Goal: Information Seeking & Learning: Learn about a topic

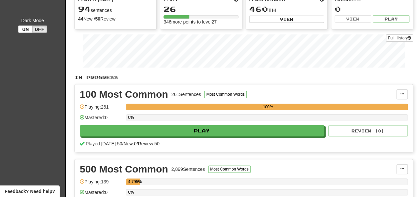
scroll to position [69, 0]
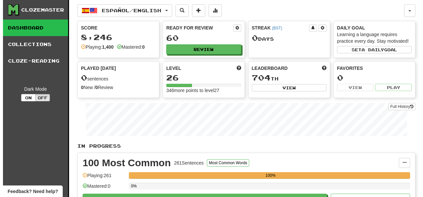
scroll to position [69, 0]
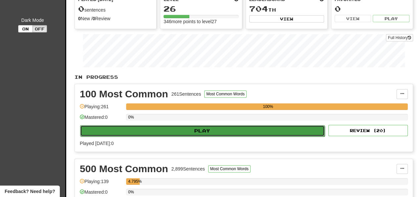
click at [128, 131] on button "Play" at bounding box center [202, 130] width 244 height 11
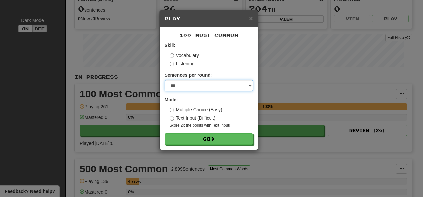
click at [165, 80] on select "* ** ** ** ** ** *** ********" at bounding box center [209, 85] width 89 height 11
select select "**"
click option "**" at bounding box center [0, 0] width 0 height 0
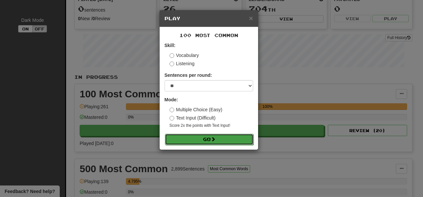
click at [188, 139] on button "Go" at bounding box center [209, 139] width 89 height 11
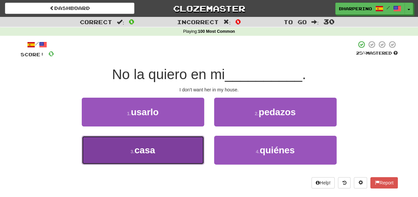
click at [159, 149] on button "3 . casa" at bounding box center [143, 150] width 122 height 29
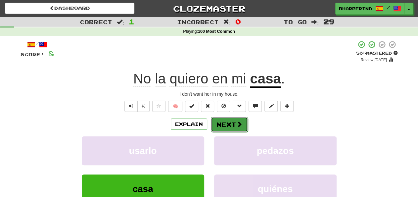
click at [235, 129] on button "Next" at bounding box center [229, 124] width 37 height 15
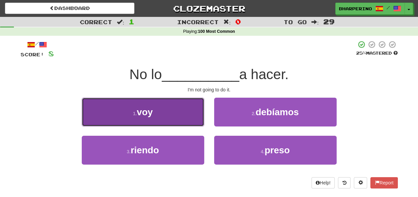
click at [187, 112] on button "1 . voy" at bounding box center [143, 112] width 122 height 29
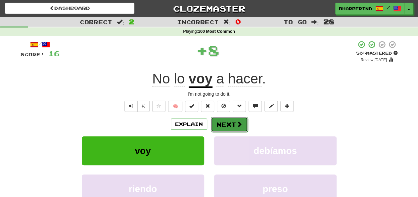
click at [217, 124] on button "Next" at bounding box center [229, 124] width 37 height 15
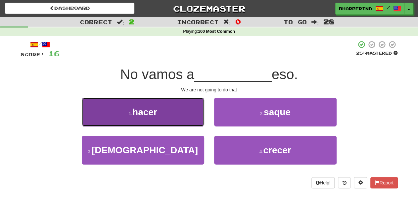
click at [174, 118] on button "1 . hacer" at bounding box center [143, 112] width 122 height 29
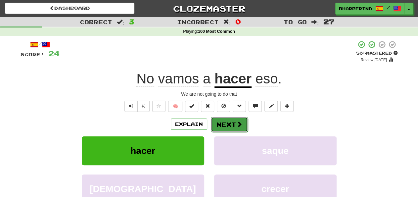
click at [211, 125] on button "Next" at bounding box center [229, 124] width 37 height 15
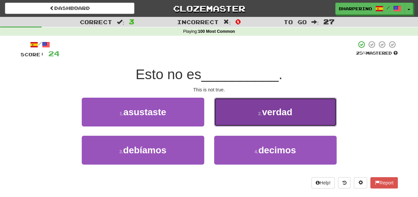
click at [232, 118] on button "2 . verdad" at bounding box center [275, 112] width 122 height 29
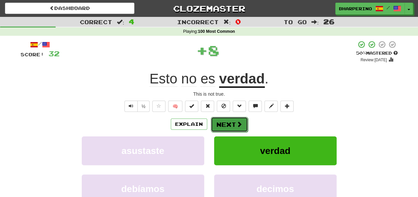
click at [222, 124] on button "Next" at bounding box center [229, 124] width 37 height 15
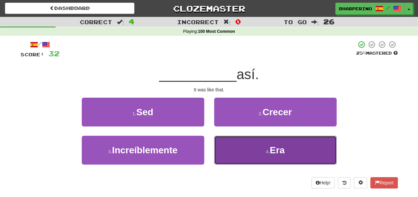
click at [221, 146] on button "4 . Era" at bounding box center [275, 150] width 122 height 29
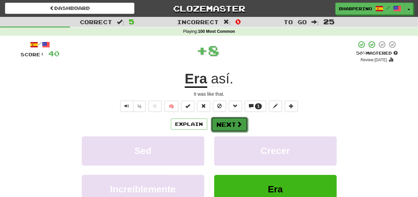
click at [217, 126] on button "Next" at bounding box center [229, 124] width 37 height 15
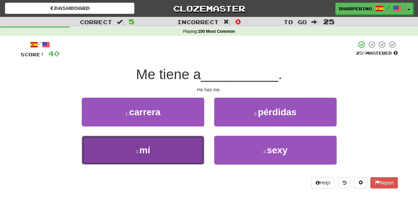
click at [184, 147] on button "3 . mí" at bounding box center [143, 150] width 122 height 29
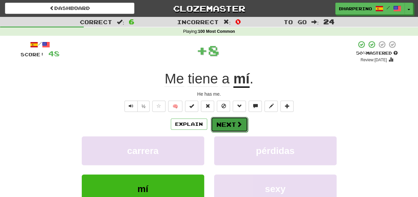
click at [215, 123] on button "Next" at bounding box center [229, 124] width 37 height 15
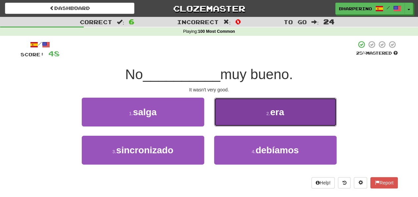
click at [240, 113] on button "2 . era" at bounding box center [275, 112] width 122 height 29
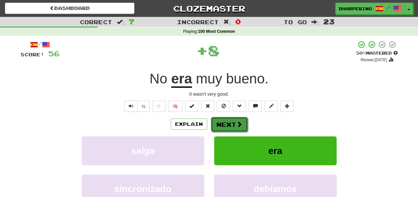
click at [224, 126] on button "Next" at bounding box center [229, 124] width 37 height 15
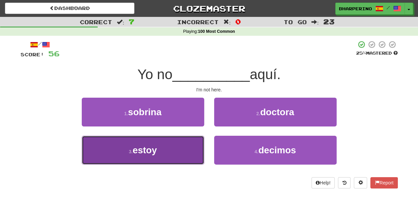
click at [184, 143] on button "3 . estoy" at bounding box center [143, 150] width 122 height 29
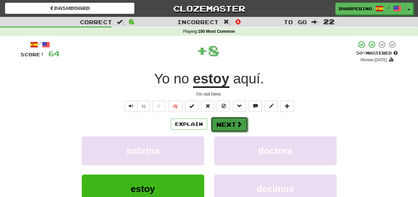
click at [216, 118] on button "Next" at bounding box center [229, 124] width 37 height 15
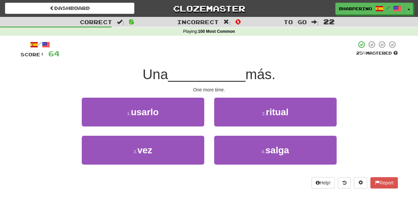
drag, startPoint x: 208, startPoint y: 122, endPoint x: 207, endPoint y: 129, distance: 6.7
click at [207, 129] on div "1 . usarlo 2 . ritual" at bounding box center [209, 117] width 397 height 38
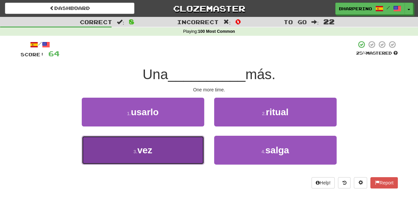
click at [194, 153] on button "3 . vez" at bounding box center [143, 150] width 122 height 29
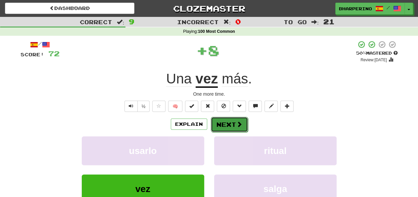
click at [219, 124] on button "Next" at bounding box center [229, 124] width 37 height 15
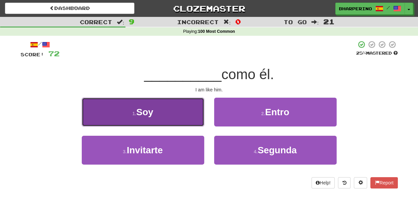
click at [175, 117] on button "1 . Soy" at bounding box center [143, 112] width 122 height 29
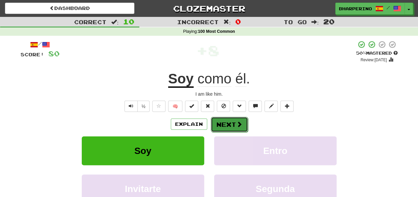
click at [215, 122] on button "Next" at bounding box center [229, 124] width 37 height 15
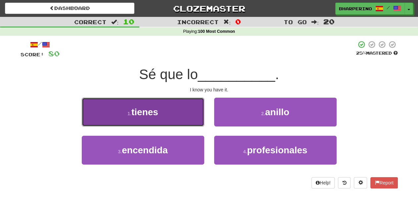
click at [179, 121] on button "1 . tienes" at bounding box center [143, 112] width 122 height 29
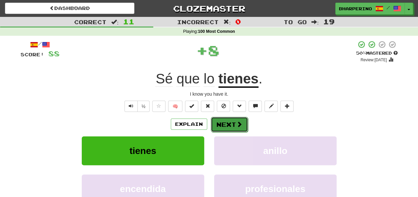
click at [220, 122] on button "Next" at bounding box center [229, 124] width 37 height 15
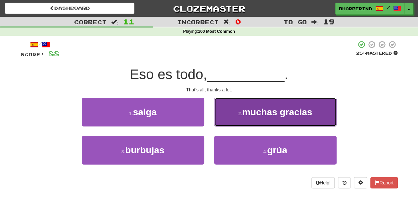
click at [228, 113] on button "2 . muchas gracias" at bounding box center [275, 112] width 122 height 29
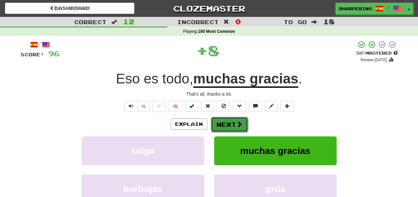
click at [226, 122] on button "Next" at bounding box center [229, 124] width 37 height 15
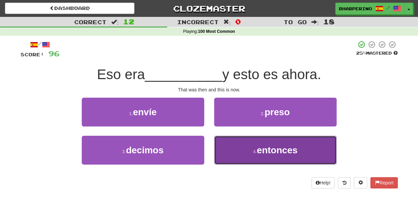
click at [226, 146] on button "4 . entonces" at bounding box center [275, 150] width 122 height 29
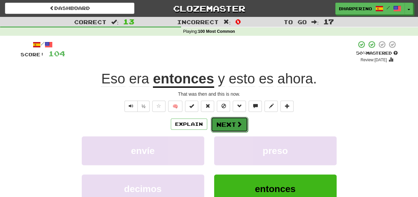
click at [221, 127] on button "Next" at bounding box center [229, 124] width 37 height 15
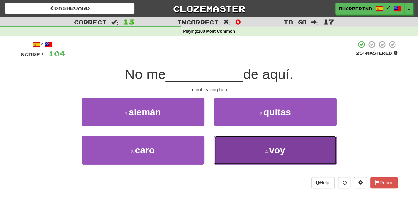
click at [222, 147] on button "4 . voy" at bounding box center [275, 150] width 122 height 29
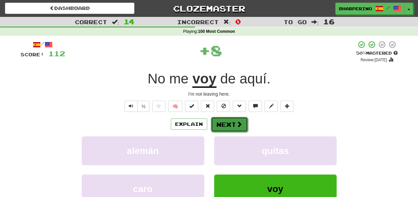
click at [220, 123] on button "Next" at bounding box center [229, 124] width 37 height 15
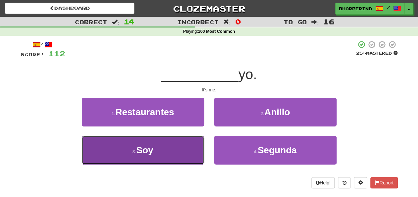
click at [187, 149] on button "3 . Soy" at bounding box center [143, 150] width 122 height 29
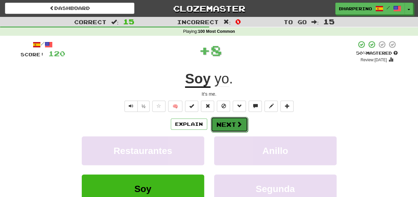
click at [217, 125] on button "Next" at bounding box center [229, 124] width 37 height 15
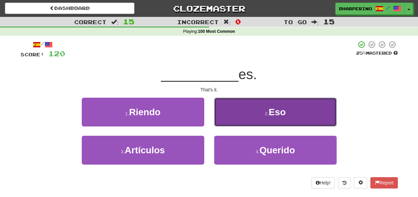
click at [230, 112] on button "2 . Eso" at bounding box center [275, 112] width 122 height 29
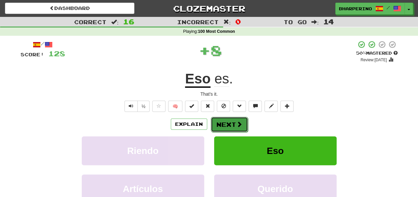
click at [218, 129] on button "Next" at bounding box center [229, 124] width 37 height 15
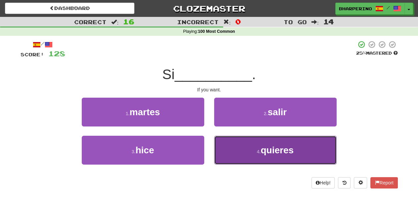
click at [232, 154] on button "4 . quieres" at bounding box center [275, 150] width 122 height 29
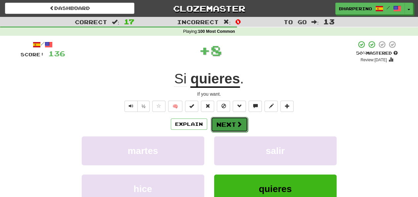
click at [219, 123] on button "Next" at bounding box center [229, 124] width 37 height 15
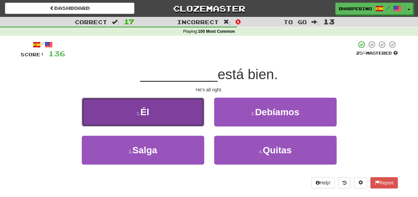
click at [181, 115] on button "1 . Él" at bounding box center [143, 112] width 122 height 29
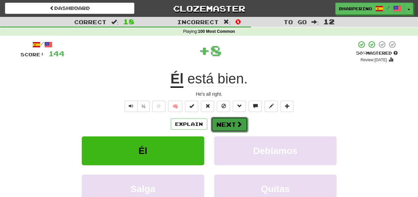
click at [218, 122] on button "Next" at bounding box center [229, 124] width 37 height 15
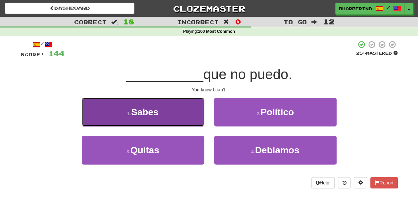
click at [186, 117] on button "1 . Sabes" at bounding box center [143, 112] width 122 height 29
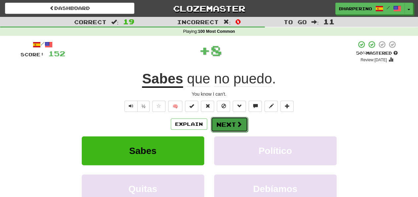
click at [220, 125] on button "Next" at bounding box center [229, 124] width 37 height 15
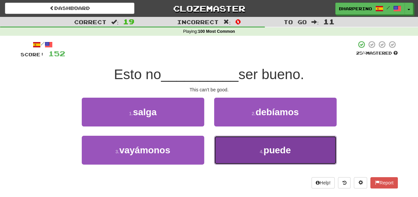
click at [224, 147] on button "4 . puede" at bounding box center [275, 150] width 122 height 29
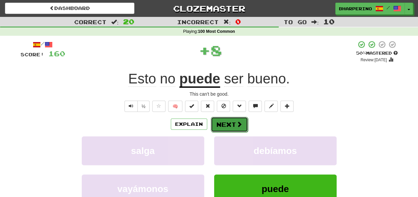
click at [220, 123] on button "Next" at bounding box center [229, 124] width 37 height 15
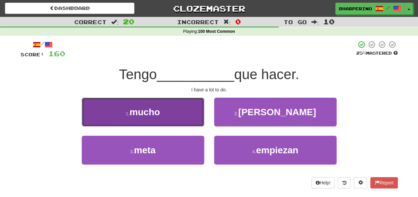
click at [181, 114] on button "1 . mucho" at bounding box center [143, 112] width 122 height 29
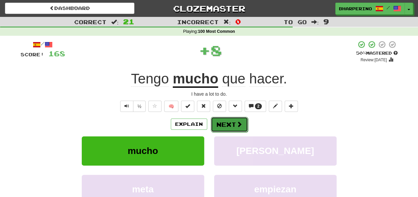
click at [224, 126] on button "Next" at bounding box center [229, 124] width 37 height 15
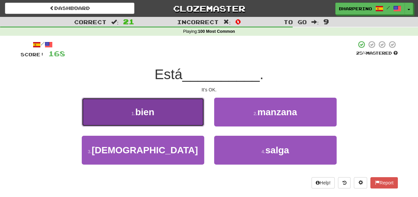
click at [171, 113] on button "1 . bien" at bounding box center [143, 112] width 122 height 29
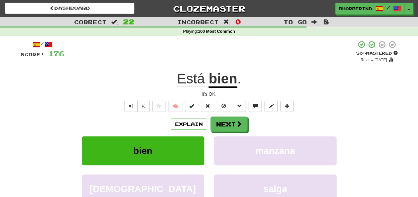
click at [209, 142] on div "manzana" at bounding box center [275, 155] width 132 height 38
click at [219, 124] on button "Next" at bounding box center [229, 124] width 37 height 15
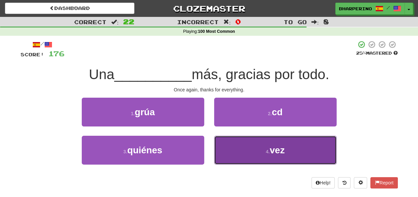
click at [232, 149] on button "4 . vez" at bounding box center [275, 150] width 122 height 29
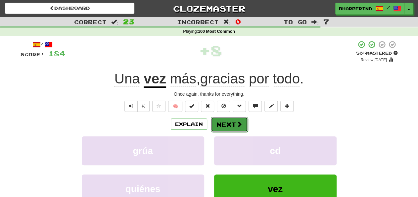
click at [224, 124] on button "Next" at bounding box center [229, 124] width 37 height 15
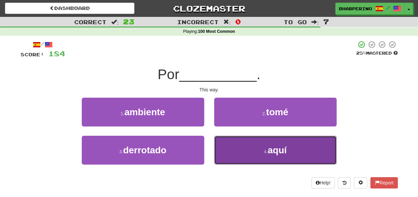
click at [233, 149] on button "4 . aquí" at bounding box center [275, 150] width 122 height 29
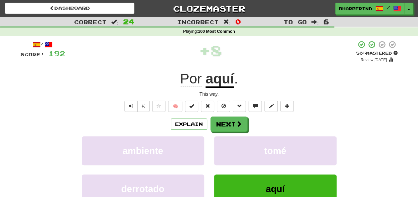
click at [189, 79] on span "Por" at bounding box center [190, 79] width 21 height 16
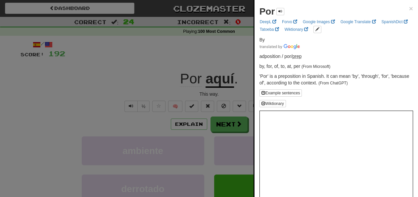
click at [131, 69] on div at bounding box center [209, 98] width 418 height 197
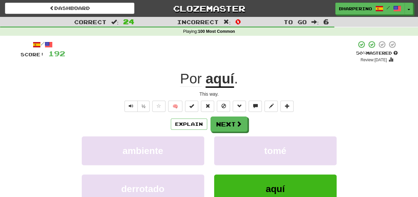
click at [261, 119] on div "Explain Next" at bounding box center [208, 123] width 377 height 15
click at [229, 121] on button "Next" at bounding box center [229, 124] width 37 height 15
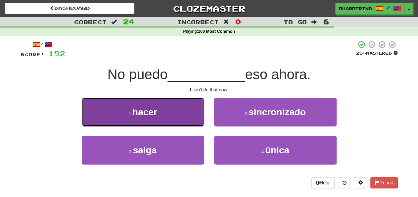
click at [172, 105] on button "1 . hacer" at bounding box center [143, 112] width 122 height 29
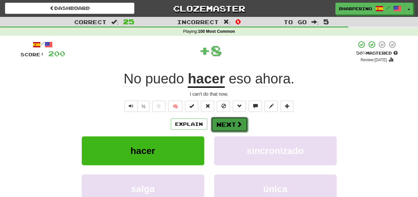
click at [221, 125] on button "Next" at bounding box center [229, 124] width 37 height 15
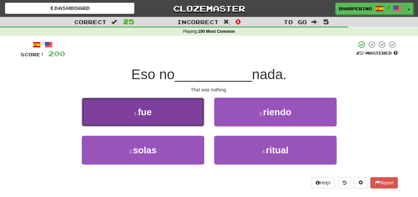
click at [186, 117] on button "1 . fue" at bounding box center [143, 112] width 122 height 29
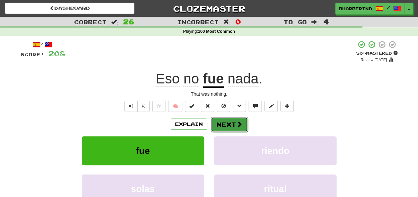
click at [219, 124] on button "Next" at bounding box center [229, 124] width 37 height 15
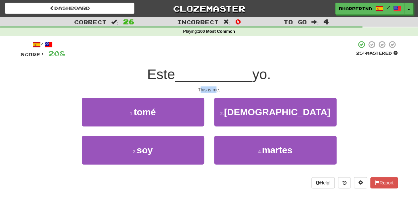
drag, startPoint x: 199, startPoint y: 89, endPoint x: 216, endPoint y: 89, distance: 17.2
click at [216, 89] on div "This is me." at bounding box center [208, 89] width 377 height 7
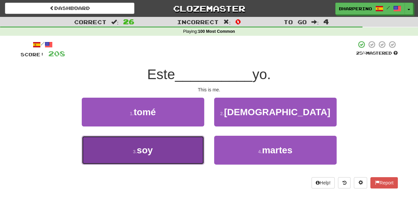
click at [189, 146] on button "3 . soy" at bounding box center [143, 150] width 122 height 29
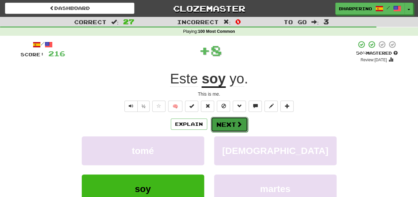
click at [219, 124] on button "Next" at bounding box center [229, 124] width 37 height 15
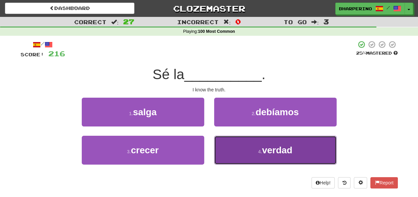
click at [226, 150] on button "4 . verdad" at bounding box center [275, 150] width 122 height 29
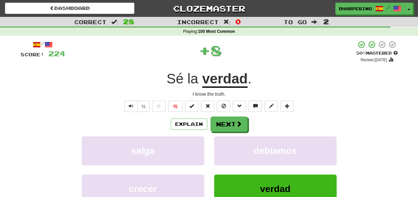
click at [226, 85] on u "verdad" at bounding box center [225, 79] width 46 height 17
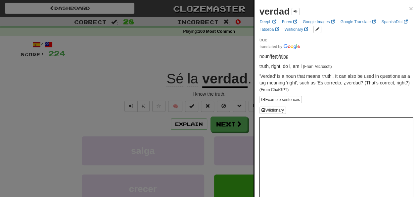
click at [144, 71] on div at bounding box center [209, 98] width 418 height 197
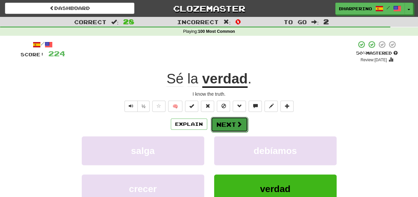
click at [226, 122] on button "Next" at bounding box center [229, 124] width 37 height 15
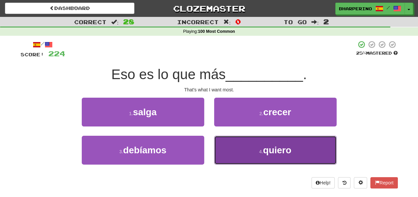
click at [230, 145] on button "4 . quiero" at bounding box center [275, 150] width 122 height 29
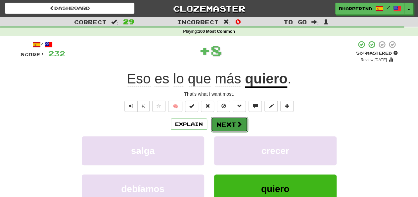
click at [222, 118] on button "Next" at bounding box center [229, 124] width 37 height 15
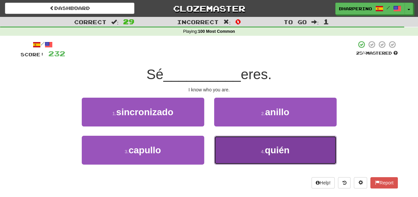
click at [243, 149] on button "4 . quién" at bounding box center [275, 150] width 122 height 29
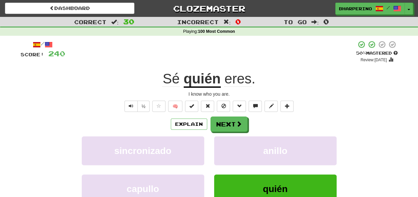
click at [332, 93] on div "I know who you are." at bounding box center [208, 94] width 377 height 7
click at [240, 124] on span at bounding box center [239, 124] width 6 height 6
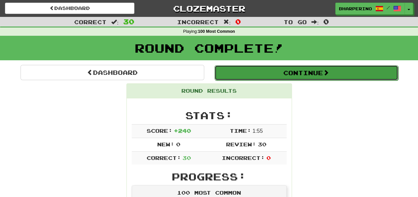
click at [255, 75] on button "Continue" at bounding box center [305, 72] width 183 height 15
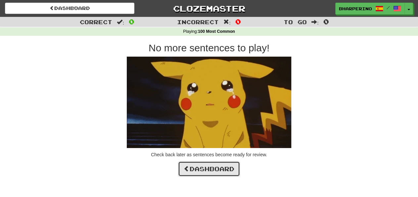
click at [209, 175] on link "Dashboard" at bounding box center [209, 168] width 62 height 15
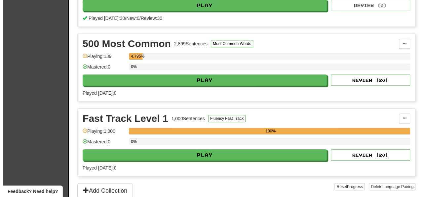
scroll to position [206, 0]
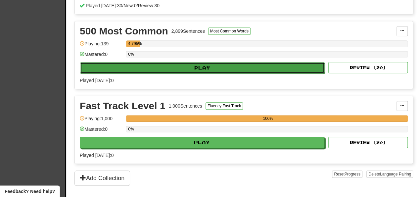
click at [133, 67] on button "Play" at bounding box center [202, 67] width 244 height 11
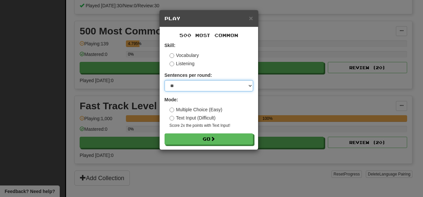
click at [165, 80] on select "* ** ** ** ** ** *** ********" at bounding box center [209, 85] width 89 height 11
select select "***"
click option "***" at bounding box center [0, 0] width 0 height 0
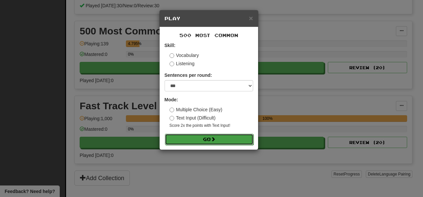
click at [214, 138] on span at bounding box center [213, 139] width 5 height 5
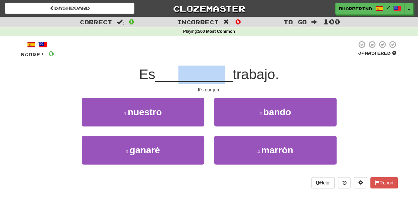
drag, startPoint x: 175, startPoint y: 75, endPoint x: 223, endPoint y: 72, distance: 48.3
click at [223, 72] on span "__________" at bounding box center [193, 74] width 77 height 16
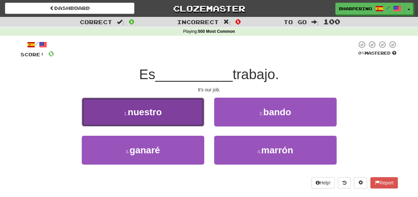
click at [169, 110] on button "1 . nuestro" at bounding box center [143, 112] width 122 height 29
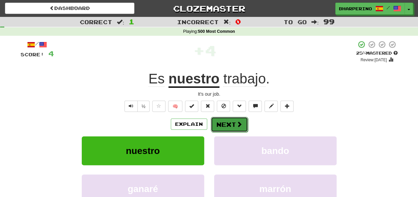
click at [236, 130] on button "Next" at bounding box center [229, 124] width 37 height 15
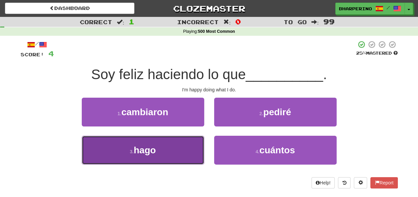
click at [187, 152] on button "3 . hago" at bounding box center [143, 150] width 122 height 29
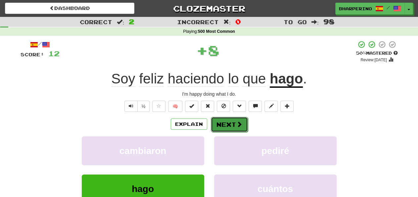
click at [215, 124] on button "Next" at bounding box center [229, 124] width 37 height 15
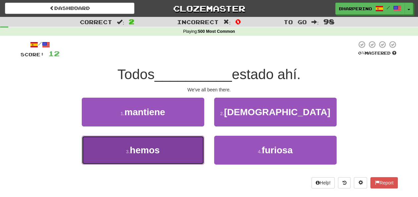
click at [200, 139] on button "3 . hemos" at bounding box center [143, 150] width 122 height 29
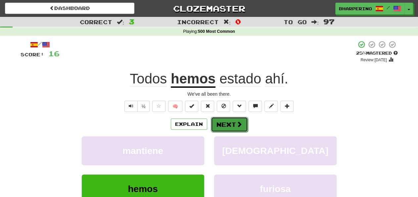
click at [219, 125] on button "Next" at bounding box center [229, 124] width 37 height 15
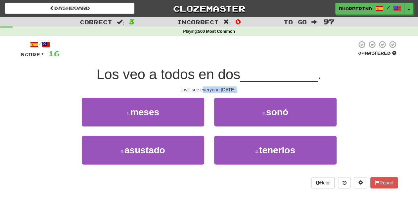
drag, startPoint x: 196, startPoint y: 88, endPoint x: 229, endPoint y: 87, distance: 32.7
click at [229, 87] on div "I will see everyone in two months." at bounding box center [208, 89] width 377 height 7
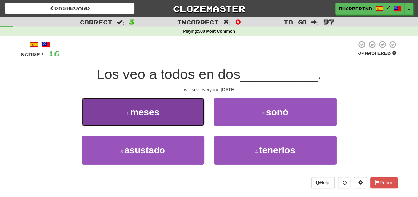
click at [193, 107] on button "1 . meses" at bounding box center [143, 112] width 122 height 29
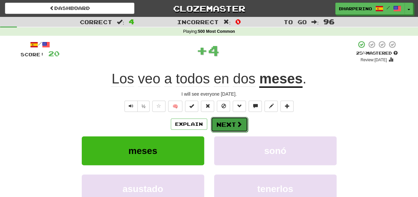
click at [213, 125] on button "Next" at bounding box center [229, 124] width 37 height 15
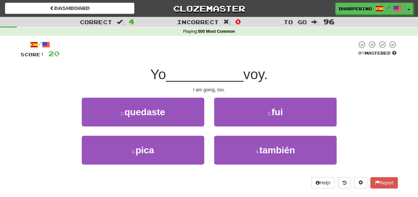
click at [196, 89] on div "I am going, too." at bounding box center [208, 89] width 377 height 7
click at [193, 89] on div "I am going, too." at bounding box center [208, 89] width 377 height 7
drag, startPoint x: 193, startPoint y: 89, endPoint x: 215, endPoint y: 90, distance: 21.5
click at [215, 90] on div "I am going, too." at bounding box center [208, 89] width 377 height 7
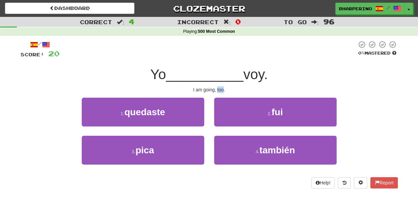
drag, startPoint x: 217, startPoint y: 90, endPoint x: 223, endPoint y: 90, distance: 6.0
click at [223, 90] on div "I am going, too." at bounding box center [208, 89] width 377 height 7
drag, startPoint x: 193, startPoint y: 90, endPoint x: 214, endPoint y: 90, distance: 21.2
click at [214, 90] on div "I am going, too." at bounding box center [208, 89] width 377 height 7
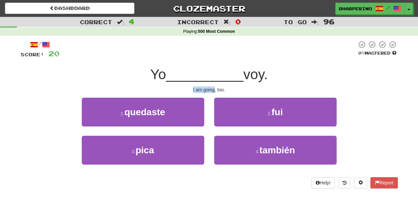
click at [214, 90] on div "I am going, too." at bounding box center [208, 89] width 377 height 7
click at [222, 90] on div "I am going, too." at bounding box center [208, 89] width 377 height 7
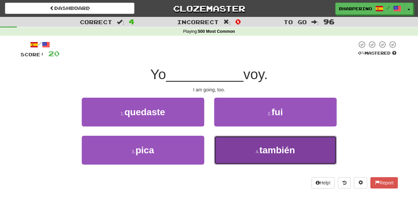
click at [234, 152] on button "4 . también" at bounding box center [275, 150] width 122 height 29
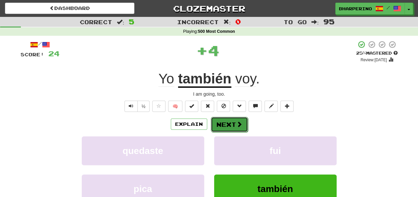
click at [228, 120] on button "Next" at bounding box center [229, 124] width 37 height 15
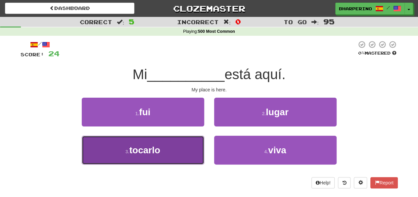
click at [193, 153] on button "3 . tocarlo" at bounding box center [143, 150] width 122 height 29
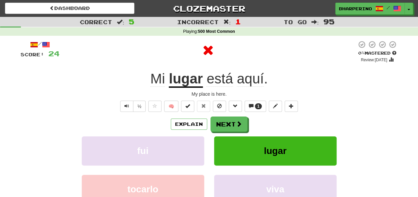
click at [184, 75] on u "lugar" at bounding box center [186, 79] width 34 height 17
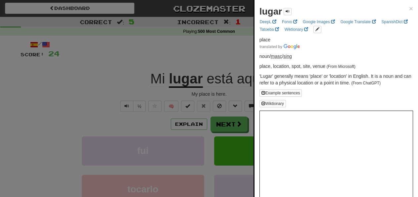
click at [182, 56] on div at bounding box center [209, 98] width 418 height 197
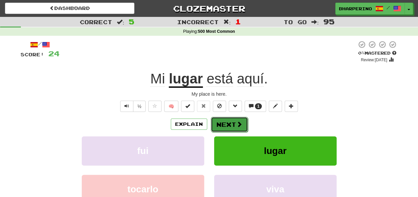
click at [222, 126] on button "Next" at bounding box center [229, 124] width 37 height 15
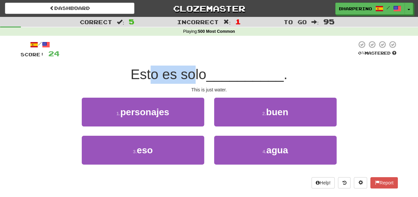
drag, startPoint x: 152, startPoint y: 76, endPoint x: 190, endPoint y: 70, distance: 38.8
click at [190, 70] on span "Esto es solo" at bounding box center [168, 74] width 76 height 16
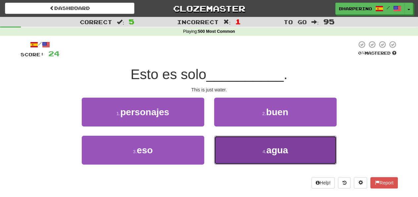
click at [229, 147] on button "4 . agua" at bounding box center [275, 150] width 122 height 29
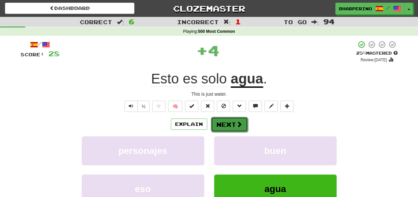
click at [229, 124] on button "Next" at bounding box center [229, 124] width 37 height 15
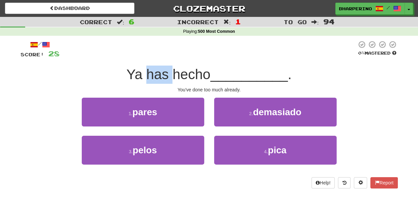
drag, startPoint x: 146, startPoint y: 70, endPoint x: 170, endPoint y: 72, distance: 23.2
click at [170, 72] on span "Ya has hecho" at bounding box center [168, 74] width 84 height 16
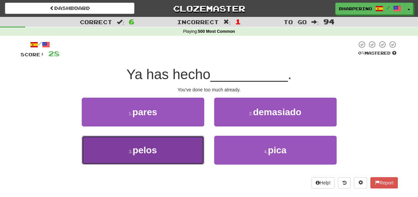
click at [171, 142] on button "3 . pelos" at bounding box center [143, 150] width 122 height 29
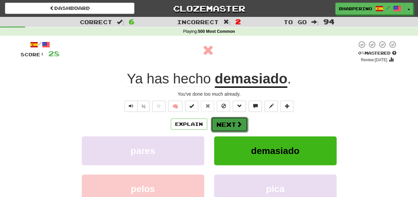
click at [238, 125] on span at bounding box center [239, 124] width 6 height 6
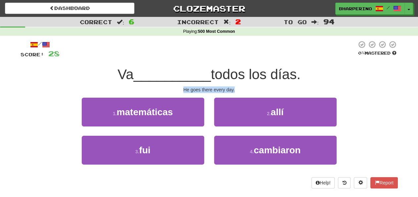
drag, startPoint x: 183, startPoint y: 89, endPoint x: 236, endPoint y: 89, distance: 53.2
click at [236, 89] on div "He goes there every day." at bounding box center [208, 89] width 377 height 7
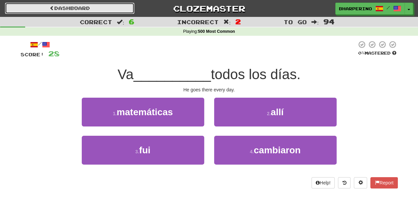
click at [103, 5] on link "Dashboard" at bounding box center [69, 8] width 129 height 11
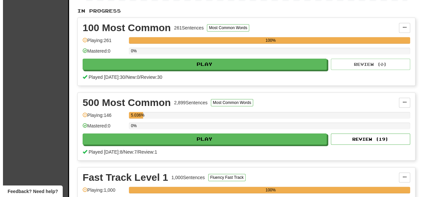
scroll to position [138, 0]
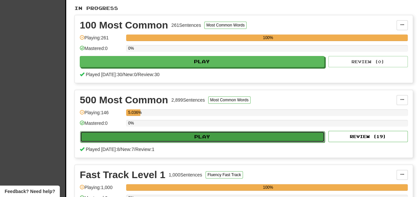
click at [223, 132] on button "Play" at bounding box center [202, 136] width 244 height 11
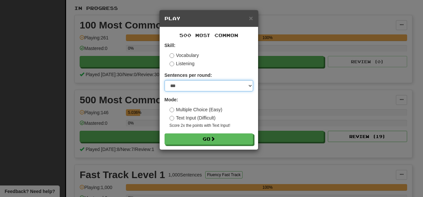
click at [165, 80] on select "* ** ** ** ** ** *** ********" at bounding box center [209, 85] width 89 height 11
select select "**"
click option "**" at bounding box center [0, 0] width 0 height 0
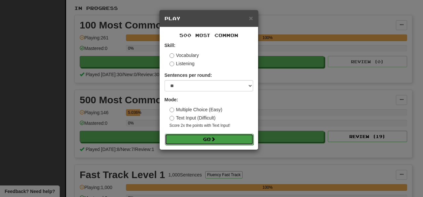
click at [210, 140] on button "Go" at bounding box center [209, 139] width 89 height 11
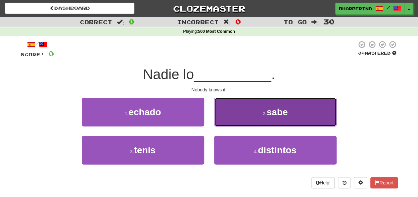
click at [247, 107] on button "2 . sabe" at bounding box center [275, 112] width 122 height 29
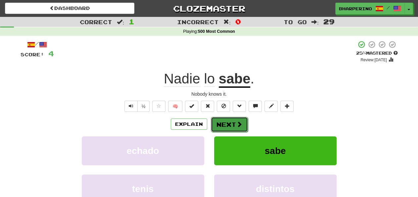
click at [236, 123] on span at bounding box center [239, 124] width 6 height 6
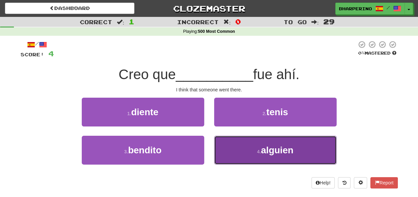
click at [243, 154] on button "4 . alguien" at bounding box center [275, 150] width 122 height 29
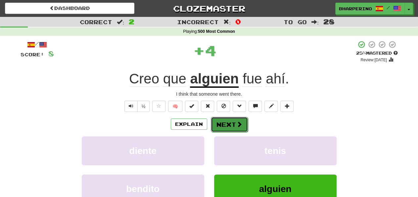
click at [217, 128] on button "Next" at bounding box center [229, 124] width 37 height 15
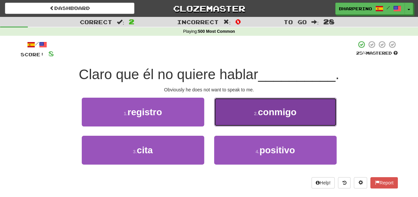
click at [255, 108] on button "2 . conmigo" at bounding box center [275, 112] width 122 height 29
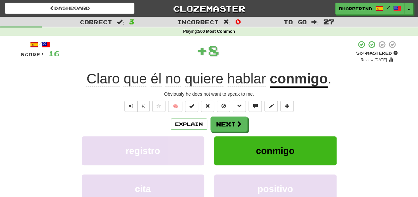
click at [291, 80] on u "conmigo" at bounding box center [298, 79] width 58 height 17
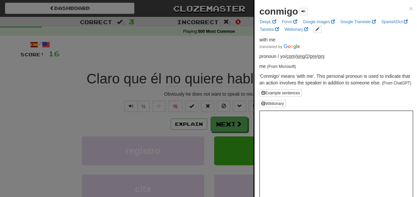
click at [232, 53] on div at bounding box center [209, 98] width 418 height 197
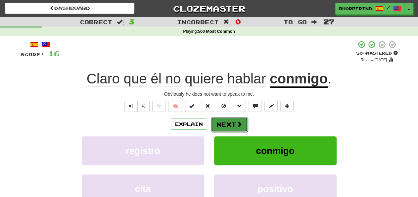
click at [237, 122] on span at bounding box center [239, 124] width 6 height 6
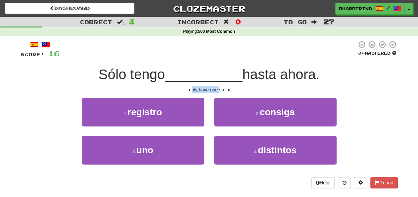
drag, startPoint x: 190, startPoint y: 89, endPoint x: 219, endPoint y: 89, distance: 29.1
click at [219, 89] on div "I only have one so far." at bounding box center [208, 89] width 377 height 7
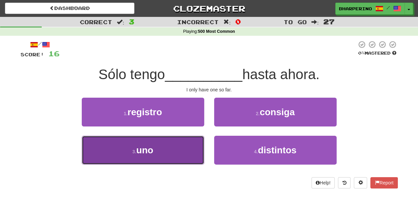
click at [187, 149] on button "3 . uno" at bounding box center [143, 150] width 122 height 29
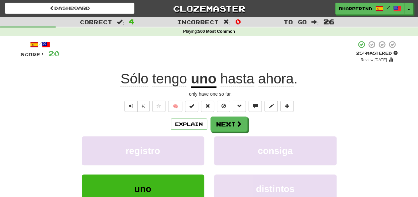
click at [237, 82] on span "hasta" at bounding box center [237, 79] width 34 height 16
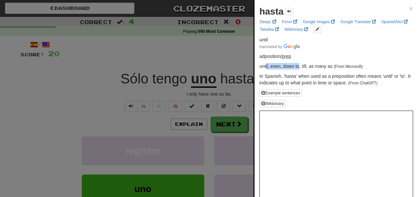
drag, startPoint x: 265, startPoint y: 66, endPoint x: 299, endPoint y: 65, distance: 33.1
click at [299, 65] on p "until, even, down to, till, as many as (From Microsoft)" at bounding box center [335, 66] width 153 height 7
click at [226, 59] on div at bounding box center [209, 98] width 418 height 197
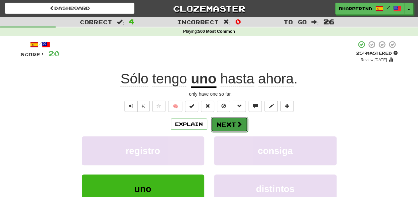
click at [226, 123] on button "Next" at bounding box center [229, 124] width 37 height 15
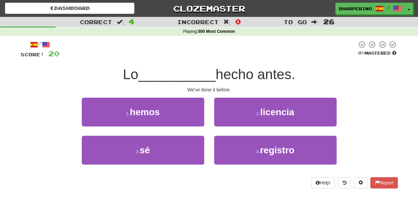
drag, startPoint x: 211, startPoint y: 102, endPoint x: 209, endPoint y: 112, distance: 10.0
click at [209, 112] on div "2 . licencia" at bounding box center [275, 117] width 132 height 38
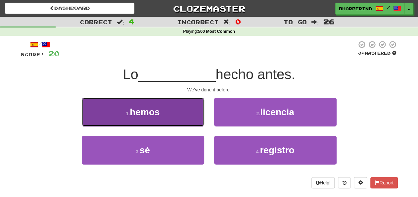
click at [190, 112] on button "1 . hemos" at bounding box center [143, 112] width 122 height 29
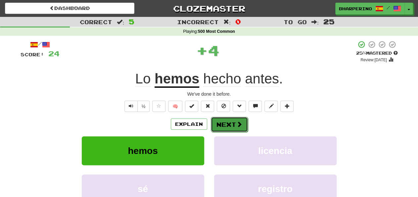
click at [222, 125] on button "Next" at bounding box center [229, 124] width 37 height 15
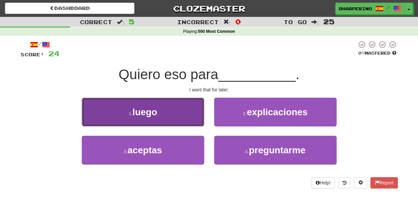
click at [164, 115] on button "1 . luego" at bounding box center [143, 112] width 122 height 29
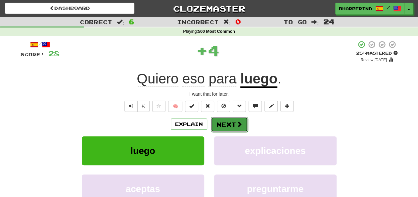
click at [219, 122] on button "Next" at bounding box center [229, 124] width 37 height 15
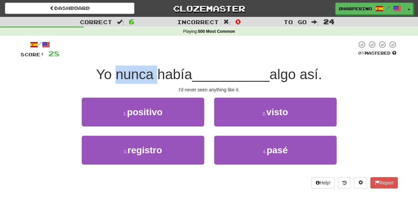
drag, startPoint x: 112, startPoint y: 76, endPoint x: 153, endPoint y: 78, distance: 41.0
click at [153, 78] on span "Yo nunca había" at bounding box center [144, 74] width 96 height 16
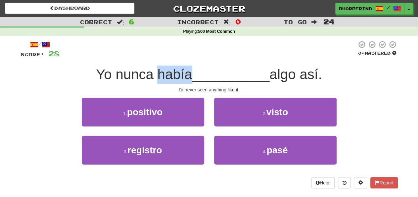
drag, startPoint x: 155, startPoint y: 75, endPoint x: 187, endPoint y: 74, distance: 32.1
click at [187, 74] on span "Yo nunca había" at bounding box center [144, 74] width 96 height 16
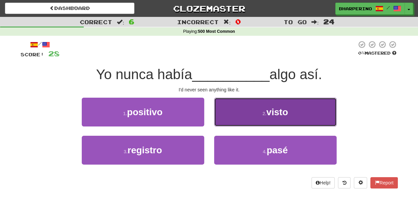
click at [243, 112] on button "2 . visto" at bounding box center [275, 112] width 122 height 29
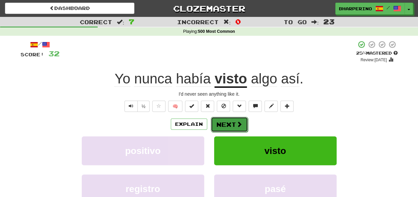
click at [237, 121] on span at bounding box center [239, 124] width 6 height 6
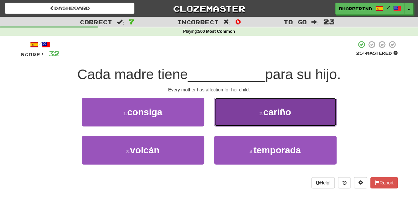
click at [238, 116] on button "2 . cariño" at bounding box center [275, 112] width 122 height 29
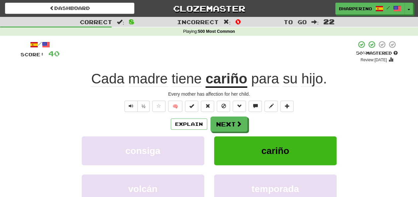
click at [222, 78] on u "cariño" at bounding box center [226, 79] width 42 height 17
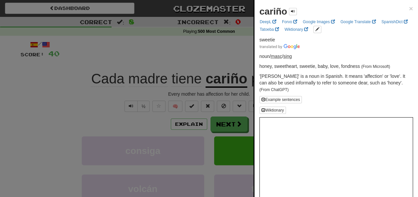
click at [216, 49] on div at bounding box center [209, 98] width 418 height 197
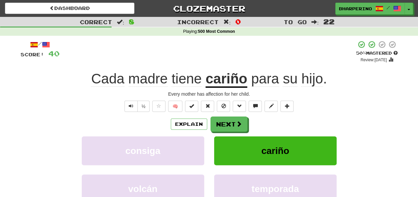
click at [267, 123] on div "Explain Next" at bounding box center [208, 123] width 377 height 15
click at [242, 125] on button "Next" at bounding box center [229, 124] width 37 height 15
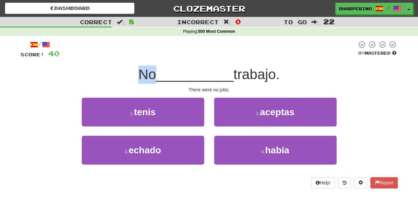
drag, startPoint x: 137, startPoint y: 73, endPoint x: 150, endPoint y: 74, distance: 12.6
click at [150, 74] on span "No" at bounding box center [147, 74] width 18 height 16
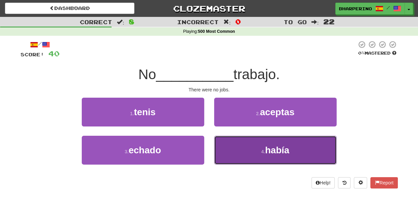
click at [231, 158] on button "4 . había" at bounding box center [275, 150] width 122 height 29
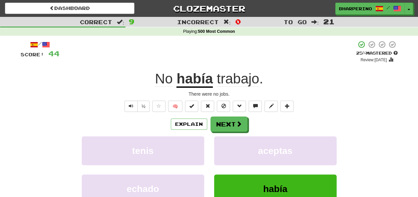
click at [189, 79] on u "había" at bounding box center [194, 79] width 36 height 17
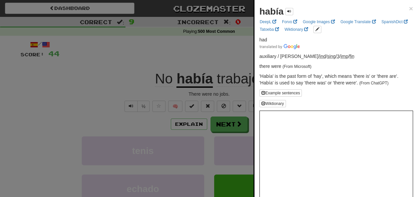
click at [177, 54] on div at bounding box center [209, 98] width 418 height 197
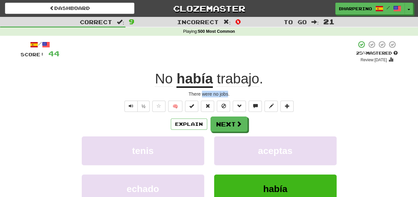
drag, startPoint x: 203, startPoint y: 94, endPoint x: 227, endPoint y: 96, distance: 23.9
click at [227, 96] on div "There were no jobs." at bounding box center [208, 94] width 377 height 7
click at [278, 121] on div "Explain Next" at bounding box center [208, 123] width 377 height 15
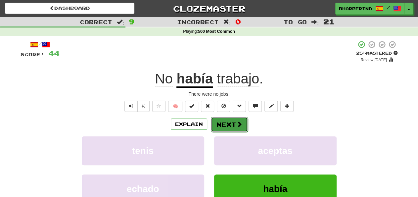
click at [234, 122] on button "Next" at bounding box center [229, 124] width 37 height 15
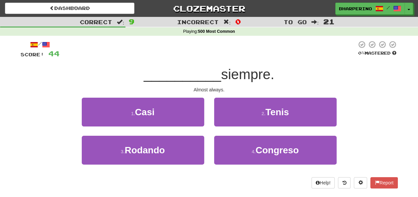
drag, startPoint x: 212, startPoint y: 108, endPoint x: 207, endPoint y: 118, distance: 11.7
click at [207, 118] on div "1 . Casi 2 . Tenis" at bounding box center [209, 117] width 397 height 38
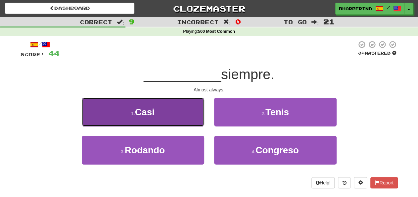
click at [185, 115] on button "1 . Casi" at bounding box center [143, 112] width 122 height 29
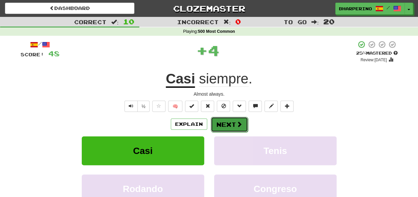
click at [216, 125] on button "Next" at bounding box center [229, 124] width 37 height 15
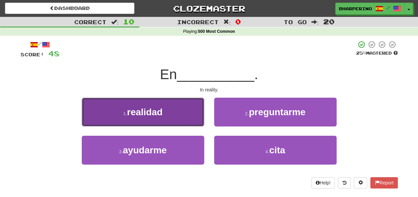
click at [180, 121] on button "1 . realidad" at bounding box center [143, 112] width 122 height 29
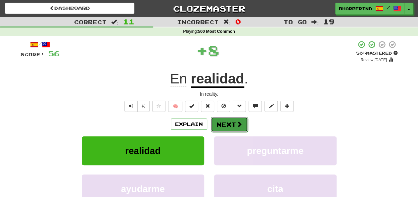
click at [218, 124] on button "Next" at bounding box center [229, 124] width 37 height 15
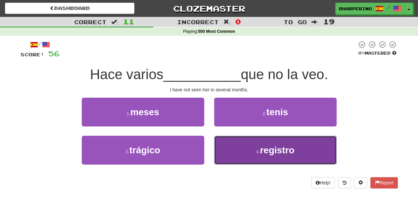
click at [229, 150] on button "4 . registro" at bounding box center [275, 150] width 122 height 29
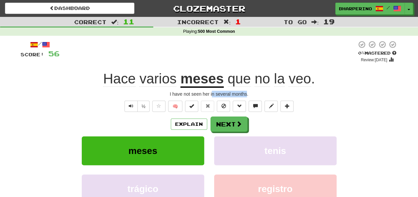
drag, startPoint x: 212, startPoint y: 93, endPoint x: 247, endPoint y: 93, distance: 35.0
click at [247, 93] on div "I have not seen her in several months." at bounding box center [208, 94] width 377 height 7
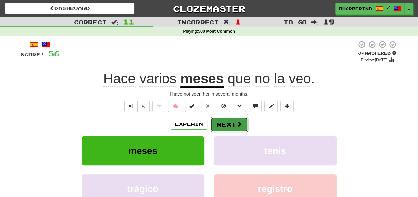
click at [224, 123] on button "Next" at bounding box center [229, 124] width 37 height 15
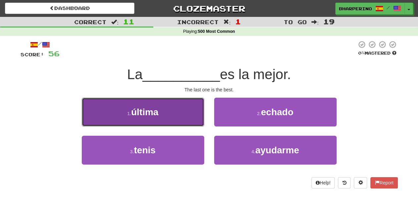
click at [175, 111] on button "1 . última" at bounding box center [143, 112] width 122 height 29
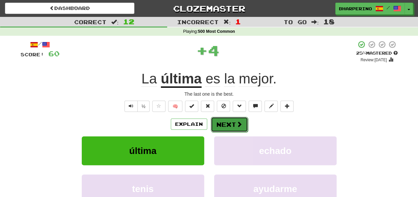
click at [222, 124] on button "Next" at bounding box center [229, 124] width 37 height 15
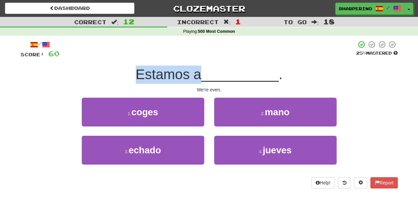
drag, startPoint x: 136, startPoint y: 73, endPoint x: 197, endPoint y: 77, distance: 60.9
click at [197, 77] on span "Estamos a" at bounding box center [168, 74] width 65 height 16
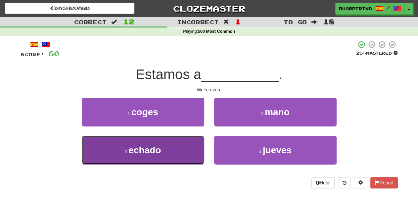
click at [188, 145] on button "3 . echado" at bounding box center [143, 150] width 122 height 29
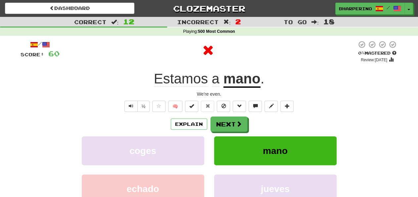
click at [242, 80] on u "mano" at bounding box center [241, 79] width 37 height 17
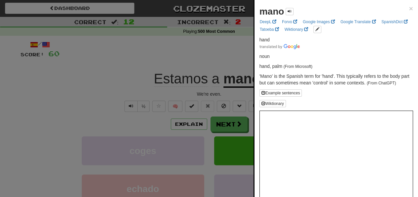
click at [239, 53] on div at bounding box center [209, 98] width 418 height 197
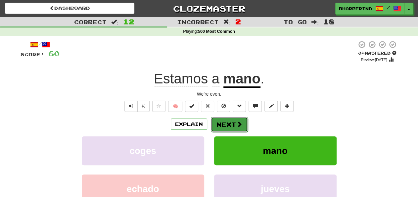
click at [242, 124] on button "Next" at bounding box center [229, 124] width 37 height 15
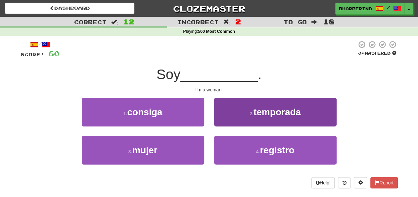
drag, startPoint x: 210, startPoint y: 102, endPoint x: 219, endPoint y: 118, distance: 18.3
click at [219, 118] on div "2 . temporada" at bounding box center [275, 117] width 132 height 38
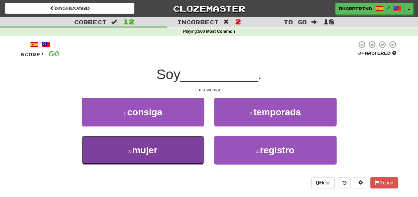
click at [188, 144] on button "3 . mujer" at bounding box center [143, 150] width 122 height 29
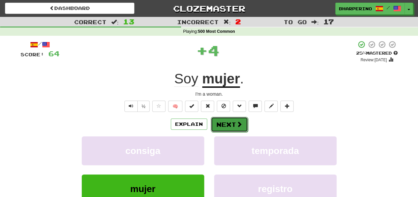
click at [222, 124] on button "Next" at bounding box center [229, 124] width 37 height 15
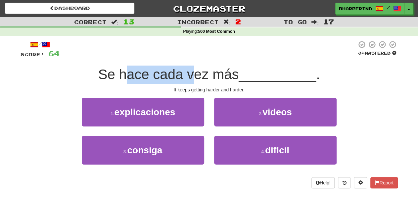
drag, startPoint x: 132, startPoint y: 75, endPoint x: 188, endPoint y: 75, distance: 56.5
click at [188, 75] on span "Se hace cada vez más" at bounding box center [168, 74] width 140 height 16
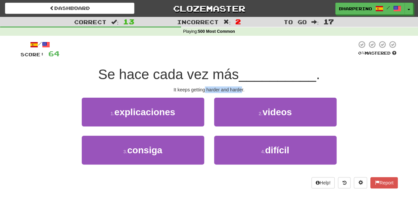
drag, startPoint x: 205, startPoint y: 88, endPoint x: 242, endPoint y: 88, distance: 36.4
click at [242, 88] on div "It keeps getting harder and harder." at bounding box center [208, 89] width 377 height 7
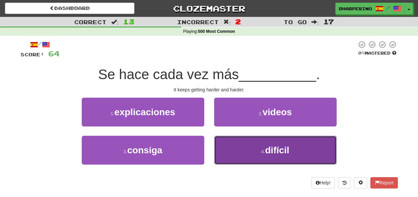
click at [250, 146] on button "4 . difícil" at bounding box center [275, 150] width 122 height 29
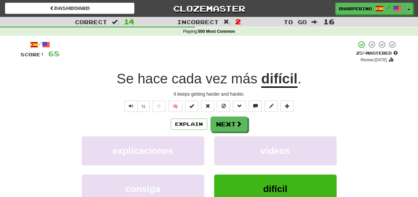
click at [208, 141] on div "explicaciones" at bounding box center [143, 155] width 132 height 38
click at [222, 124] on button "Next" at bounding box center [229, 124] width 37 height 15
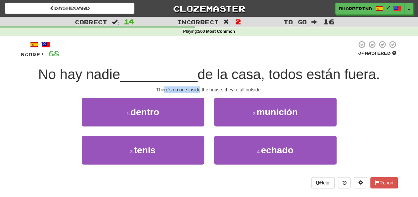
drag, startPoint x: 163, startPoint y: 90, endPoint x: 199, endPoint y: 88, distance: 36.1
click at [199, 88] on div "There's no one inside the house; they're all outside." at bounding box center [208, 89] width 377 height 7
click at [200, 88] on div "There's no one inside the house; they're all outside." at bounding box center [208, 89] width 377 height 7
drag, startPoint x: 210, startPoint y: 90, endPoint x: 231, endPoint y: 90, distance: 21.5
click at [231, 90] on div "There's no one inside the house; they're all outside." at bounding box center [208, 89] width 377 height 7
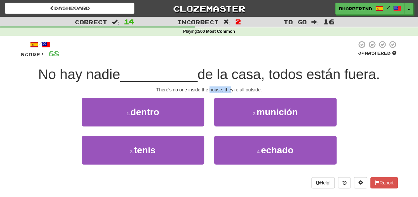
click at [231, 90] on div "There's no one inside the house; they're all outside." at bounding box center [208, 89] width 377 height 7
drag, startPoint x: 152, startPoint y: 89, endPoint x: 179, endPoint y: 87, distance: 27.5
click at [179, 87] on div "There's no one inside the house; they're all outside." at bounding box center [208, 89] width 377 height 7
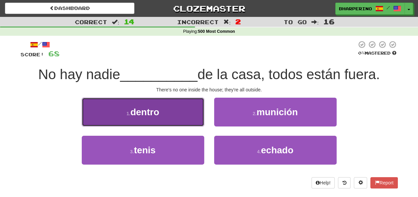
click at [165, 113] on button "1 . dentro" at bounding box center [143, 112] width 122 height 29
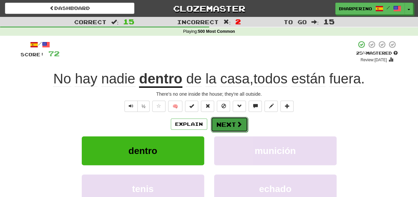
click at [231, 126] on button "Next" at bounding box center [229, 124] width 37 height 15
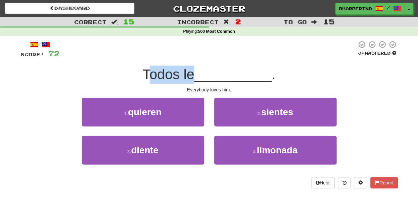
drag, startPoint x: 147, startPoint y: 76, endPoint x: 189, endPoint y: 76, distance: 42.0
click at [189, 76] on span "Todos le" at bounding box center [168, 74] width 52 height 16
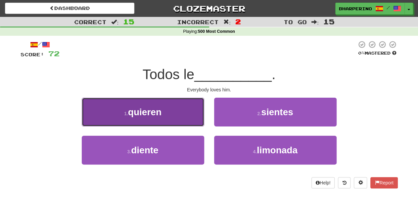
click at [180, 118] on button "1 . quieren" at bounding box center [143, 112] width 122 height 29
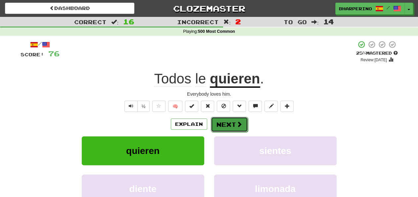
click at [227, 125] on button "Next" at bounding box center [229, 124] width 37 height 15
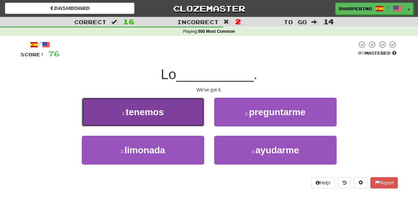
click at [162, 114] on span "tenemos" at bounding box center [145, 112] width 38 height 10
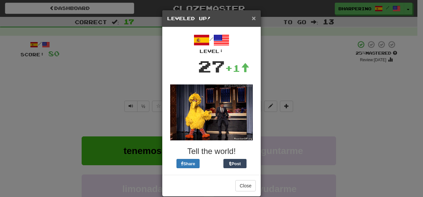
click at [252, 17] on span "×" at bounding box center [254, 18] width 4 height 8
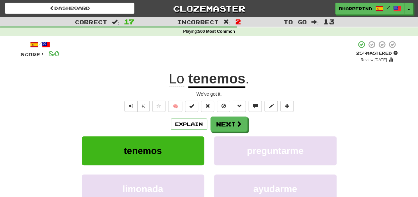
click at [325, 120] on div "Explain Next" at bounding box center [208, 123] width 377 height 15
click at [353, 101] on div "½ 🧠" at bounding box center [208, 105] width 377 height 11
click at [234, 127] on button "Next" at bounding box center [229, 124] width 37 height 15
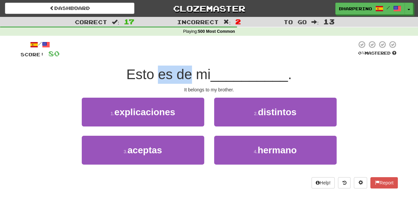
drag, startPoint x: 156, startPoint y: 75, endPoint x: 191, endPoint y: 75, distance: 34.7
click at [191, 75] on span "Esto es de mi" at bounding box center [168, 74] width 84 height 16
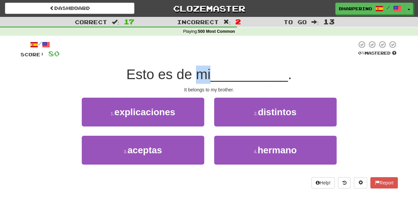
drag, startPoint x: 195, startPoint y: 75, endPoint x: 208, endPoint y: 73, distance: 13.0
click at [208, 73] on span "Esto es de mi" at bounding box center [168, 74] width 84 height 16
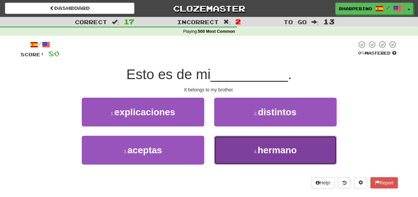
click at [250, 157] on button "4 . hermano" at bounding box center [275, 150] width 122 height 29
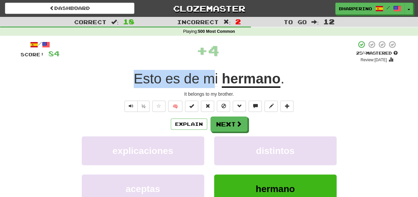
drag, startPoint x: 135, startPoint y: 79, endPoint x: 214, endPoint y: 82, distance: 79.1
click at [214, 82] on span "Esto es de mi" at bounding box center [178, 79] width 88 height 16
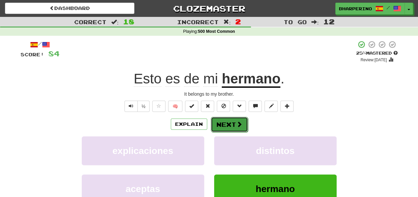
click at [231, 125] on button "Next" at bounding box center [229, 124] width 37 height 15
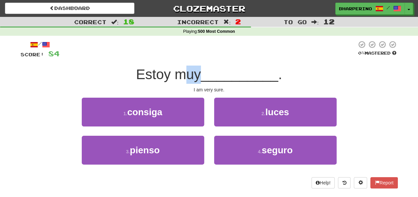
drag, startPoint x: 179, startPoint y: 75, endPoint x: 203, endPoint y: 75, distance: 23.8
click at [203, 75] on div "Estoy muy __________ ." at bounding box center [208, 74] width 377 height 18
click at [203, 75] on span "__________" at bounding box center [239, 74] width 77 height 16
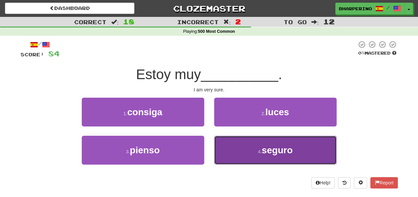
click at [254, 156] on button "4 . seguro" at bounding box center [275, 150] width 122 height 29
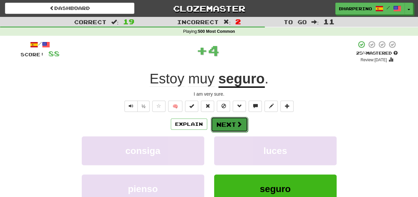
click at [222, 120] on button "Next" at bounding box center [229, 124] width 37 height 15
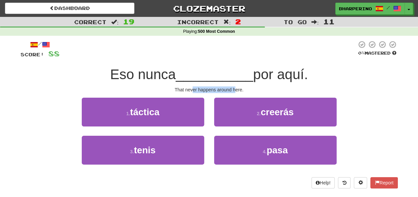
drag, startPoint x: 192, startPoint y: 90, endPoint x: 234, endPoint y: 95, distance: 42.9
click at [234, 95] on div "/ Score: 88 0 % Mastered Eso nunca __________ por aquí. That never happens arou…" at bounding box center [208, 114] width 377 height 148
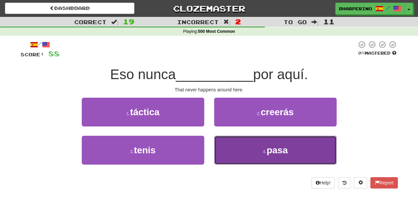
click at [233, 160] on button "4 . pasa" at bounding box center [275, 150] width 122 height 29
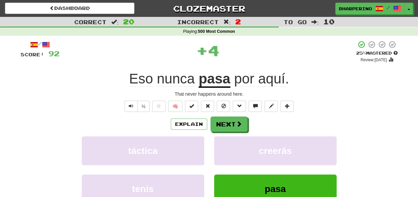
click at [213, 81] on u "pasa" at bounding box center [214, 79] width 32 height 17
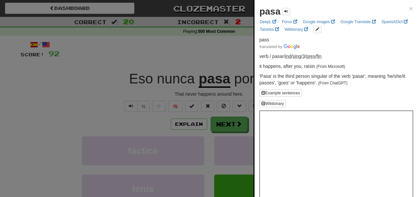
click at [200, 58] on div at bounding box center [209, 98] width 418 height 197
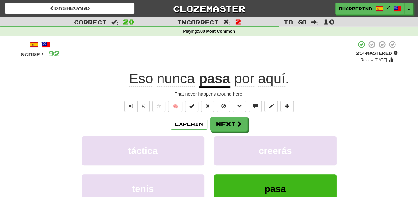
click at [219, 82] on u "pasa" at bounding box center [214, 79] width 32 height 17
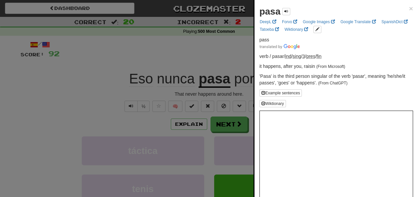
click at [215, 59] on div at bounding box center [209, 98] width 418 height 197
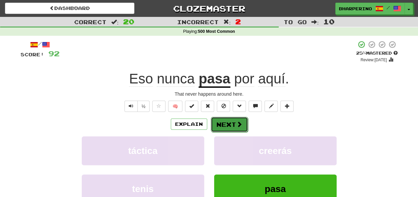
click at [229, 121] on button "Next" at bounding box center [229, 124] width 37 height 15
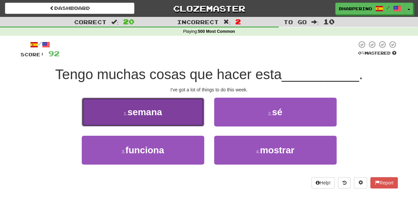
click at [187, 109] on button "1 . semana" at bounding box center [143, 112] width 122 height 29
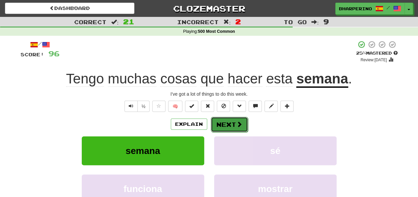
click at [222, 123] on button "Next" at bounding box center [229, 124] width 37 height 15
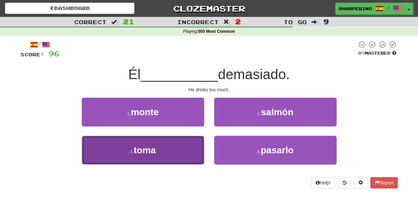
click at [185, 146] on button "3 . toma" at bounding box center [143, 150] width 122 height 29
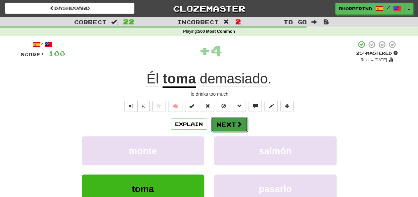
click at [219, 122] on button "Next" at bounding box center [229, 124] width 37 height 15
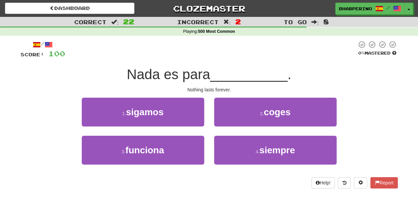
drag, startPoint x: 165, startPoint y: 73, endPoint x: 211, endPoint y: 73, distance: 45.3
click at [210, 73] on span "Nada es para" at bounding box center [168, 74] width 83 height 16
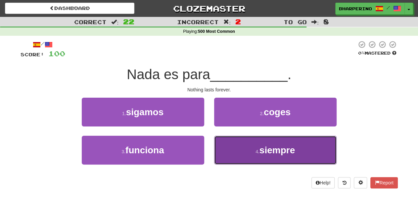
click at [234, 146] on button "4 . siempre" at bounding box center [275, 150] width 122 height 29
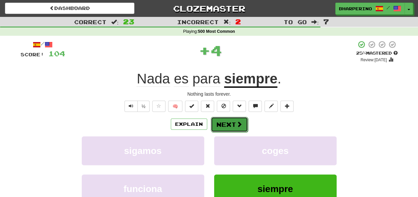
click at [220, 127] on button "Next" at bounding box center [229, 124] width 37 height 15
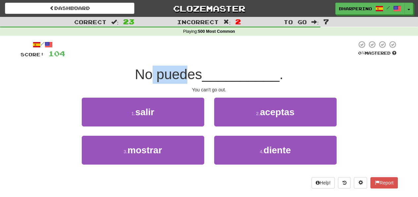
drag, startPoint x: 151, startPoint y: 76, endPoint x: 188, endPoint y: 74, distance: 37.0
click at [188, 74] on span "No puedes" at bounding box center [168, 74] width 67 height 16
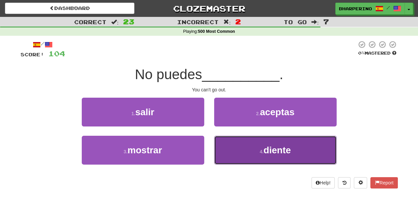
click at [244, 160] on button "4 . diente" at bounding box center [275, 150] width 122 height 29
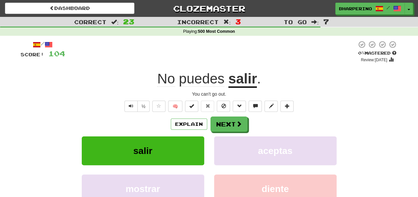
click at [252, 77] on u "salir" at bounding box center [242, 79] width 28 height 17
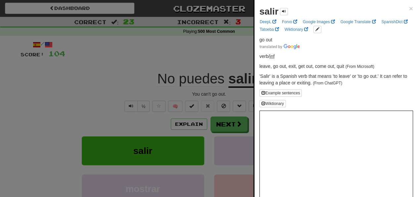
click at [237, 58] on div at bounding box center [209, 98] width 418 height 197
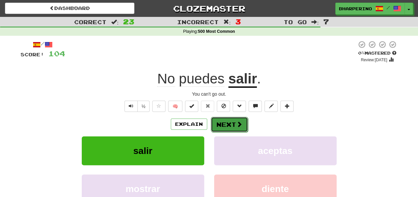
click at [232, 121] on button "Next" at bounding box center [229, 124] width 37 height 15
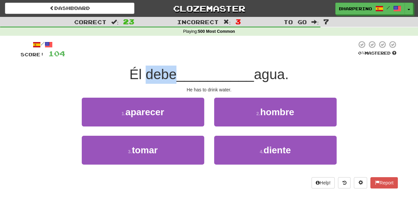
drag, startPoint x: 142, startPoint y: 73, endPoint x: 174, endPoint y: 74, distance: 31.1
click at [174, 74] on span "Él debe" at bounding box center [152, 74] width 47 height 16
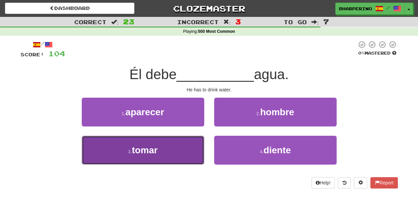
click at [179, 153] on button "3 . tomar" at bounding box center [143, 150] width 122 height 29
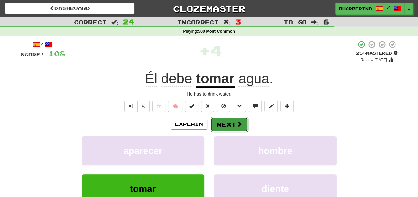
click at [217, 122] on button "Next" at bounding box center [229, 124] width 37 height 15
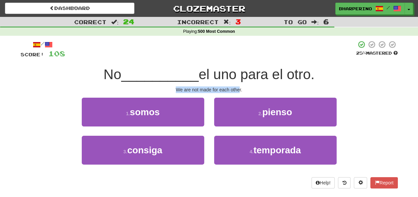
drag, startPoint x: 177, startPoint y: 86, endPoint x: 238, endPoint y: 90, distance: 61.9
click at [238, 90] on div "/ Score: 108 25 % Mastered No __________ el uno para el otro. We are not made f…" at bounding box center [208, 114] width 377 height 148
click at [238, 90] on div "We are not made for each other." at bounding box center [208, 89] width 377 height 7
click at [207, 109] on div "1 . somos" at bounding box center [143, 117] width 132 height 38
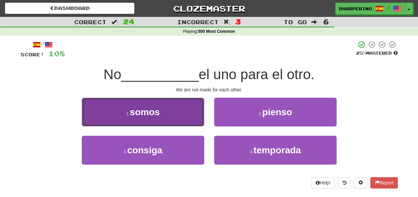
click at [183, 109] on button "1 . somos" at bounding box center [143, 112] width 122 height 29
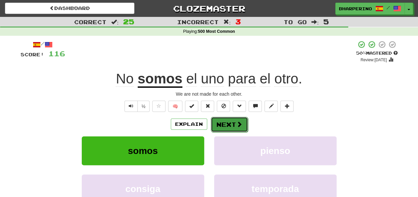
click at [230, 124] on button "Next" at bounding box center [229, 124] width 37 height 15
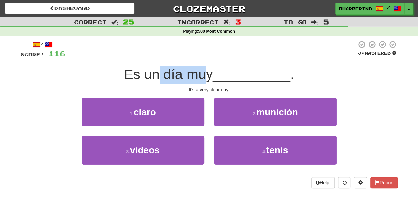
drag, startPoint x: 155, startPoint y: 74, endPoint x: 201, endPoint y: 73, distance: 46.0
click at [201, 73] on span "Es un día muy" at bounding box center [168, 74] width 89 height 16
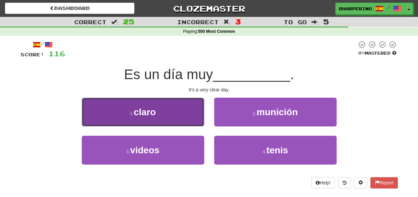
click at [189, 112] on button "1 . claro" at bounding box center [143, 112] width 122 height 29
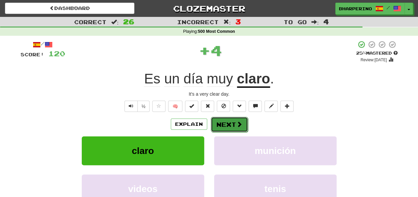
click at [221, 127] on button "Next" at bounding box center [229, 124] width 37 height 15
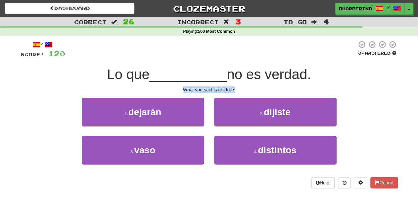
drag, startPoint x: 184, startPoint y: 90, endPoint x: 240, endPoint y: 90, distance: 56.5
click at [240, 90] on div "What you said is not true." at bounding box center [208, 89] width 377 height 7
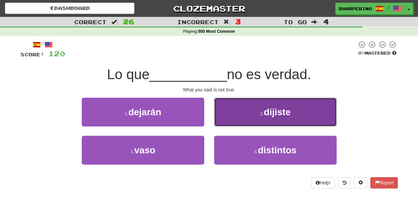
click at [251, 114] on button "2 . dijiste" at bounding box center [275, 112] width 122 height 29
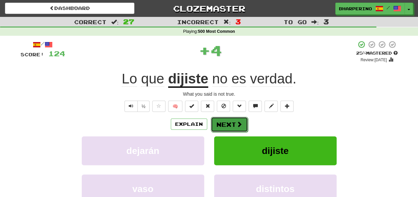
click at [232, 121] on button "Next" at bounding box center [229, 124] width 37 height 15
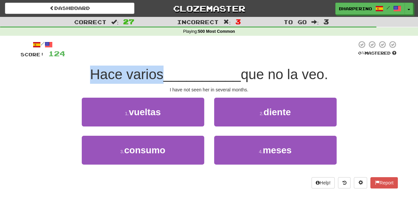
drag, startPoint x: 91, startPoint y: 76, endPoint x: 159, endPoint y: 73, distance: 68.2
click at [159, 73] on span "Hace varios" at bounding box center [126, 74] width 73 height 16
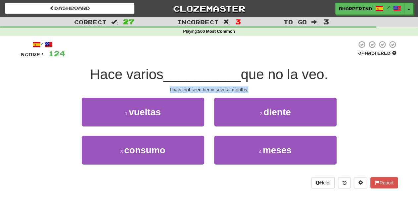
drag, startPoint x: 170, startPoint y: 90, endPoint x: 251, endPoint y: 92, distance: 81.7
click at [251, 92] on div "I have not seen her in several months." at bounding box center [208, 89] width 377 height 7
drag, startPoint x: 259, startPoint y: 92, endPoint x: 221, endPoint y: 92, distance: 37.4
click at [221, 92] on div "I have not seen her in several months." at bounding box center [208, 89] width 377 height 7
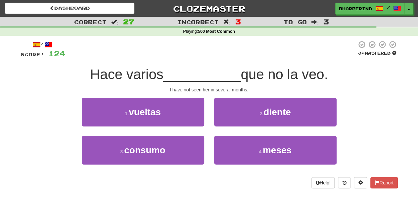
click at [221, 92] on div "I have not seen her in several months." at bounding box center [208, 89] width 377 height 7
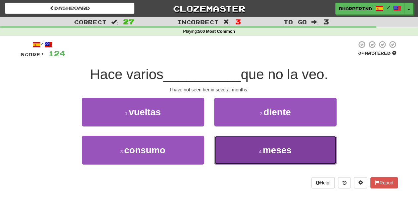
click at [255, 140] on button "4 . meses" at bounding box center [275, 150] width 122 height 29
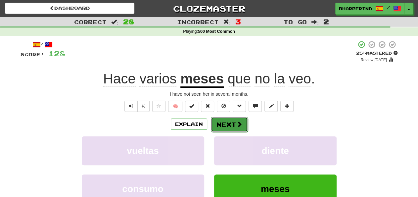
click at [227, 122] on button "Next" at bounding box center [229, 124] width 37 height 15
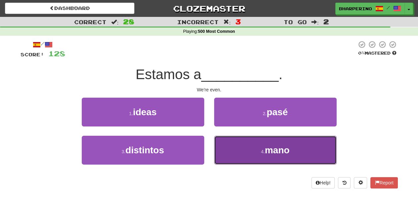
click at [232, 162] on button "4 . mano" at bounding box center [275, 150] width 122 height 29
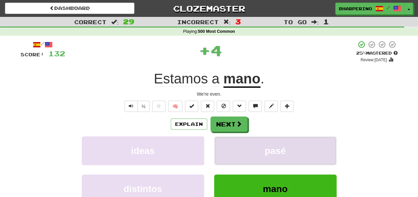
click at [230, 154] on button "pasé" at bounding box center [275, 150] width 122 height 29
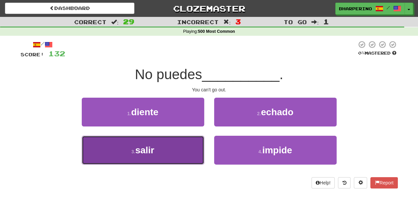
click at [174, 148] on button "3 . salir" at bounding box center [143, 150] width 122 height 29
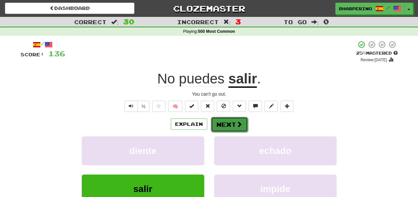
click at [228, 122] on button "Next" at bounding box center [229, 124] width 37 height 15
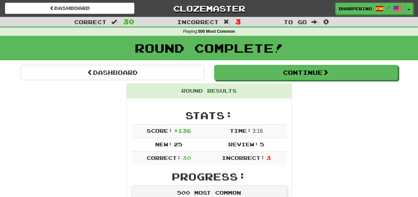
drag, startPoint x: 254, startPoint y: 131, endPoint x: 275, endPoint y: 131, distance: 21.8
click at [275, 131] on td "Time: 3 : 16" at bounding box center [246, 131] width 81 height 14
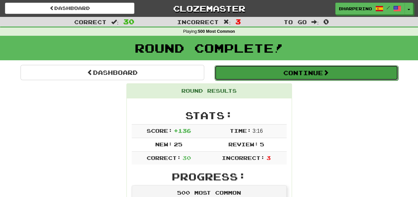
click at [313, 74] on button "Continue" at bounding box center [305, 72] width 183 height 15
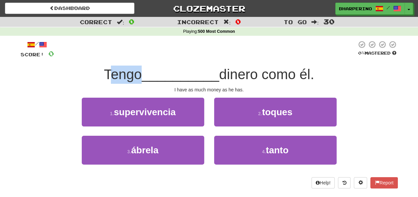
drag, startPoint x: 103, startPoint y: 74, endPoint x: 137, endPoint y: 78, distance: 34.0
click at [137, 78] on span "Tengo" at bounding box center [123, 74] width 38 height 16
drag, startPoint x: 136, startPoint y: 75, endPoint x: 72, endPoint y: 71, distance: 63.9
click at [72, 71] on div "Tengo __________ dinero como él." at bounding box center [208, 74] width 377 height 18
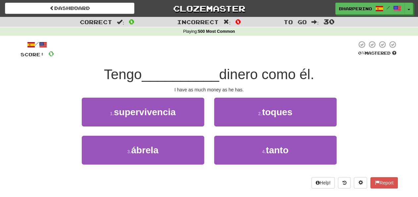
click at [72, 71] on div "Tengo __________ dinero como él." at bounding box center [208, 74] width 377 height 18
drag, startPoint x: 177, startPoint y: 90, endPoint x: 222, endPoint y: 92, distance: 45.3
click at [222, 92] on div "I have as much money as he has." at bounding box center [208, 89] width 377 height 7
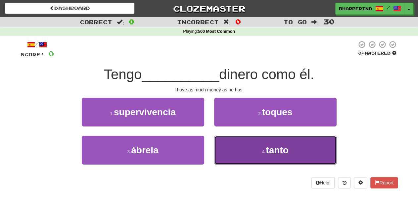
click at [242, 145] on button "4 . tanto" at bounding box center [275, 150] width 122 height 29
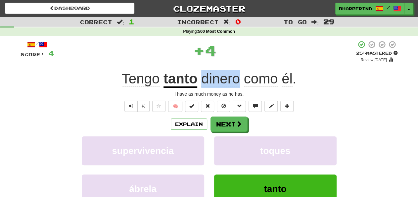
drag, startPoint x: 204, startPoint y: 74, endPoint x: 236, endPoint y: 75, distance: 31.7
click at [236, 75] on span "dinero" at bounding box center [220, 79] width 39 height 16
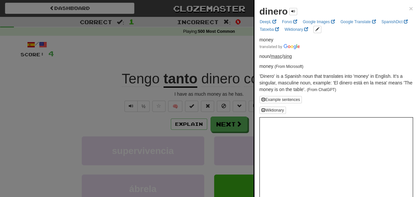
click at [228, 122] on div at bounding box center [209, 98] width 418 height 197
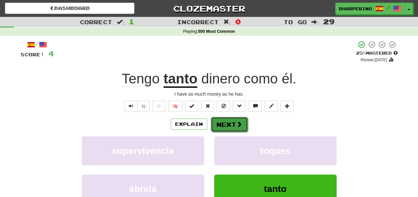
click at [228, 124] on button "Next" at bounding box center [229, 124] width 37 height 15
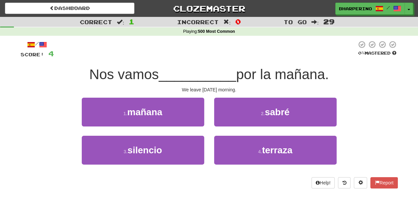
click at [84, 74] on div "Nos vamos __________ por la mañana." at bounding box center [208, 74] width 377 height 18
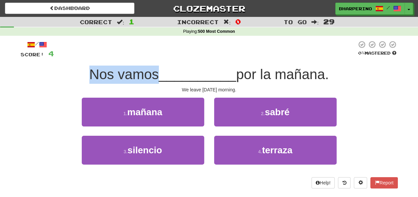
drag, startPoint x: 86, startPoint y: 74, endPoint x: 153, endPoint y: 74, distance: 66.4
click at [153, 74] on span "Nos vamos" at bounding box center [123, 74] width 69 height 16
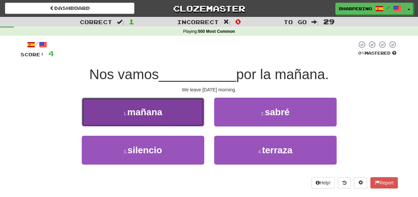
click at [160, 112] on span "mañana" at bounding box center [144, 112] width 35 height 10
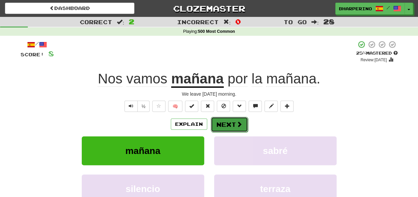
click at [225, 124] on button "Next" at bounding box center [229, 124] width 37 height 15
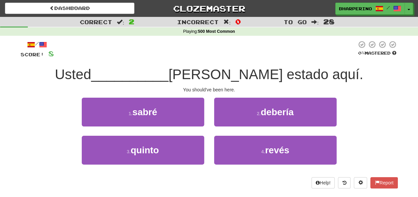
drag, startPoint x: 212, startPoint y: 108, endPoint x: 207, endPoint y: 123, distance: 16.0
click at [207, 123] on div "1 . sabré 2 . debería" at bounding box center [209, 117] width 397 height 38
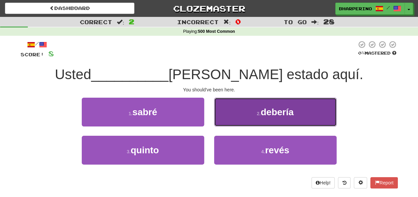
click at [231, 109] on button "2 . debería" at bounding box center [275, 112] width 122 height 29
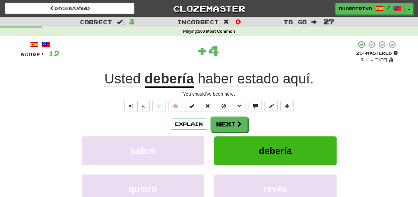
click at [172, 77] on u "debería" at bounding box center [168, 79] width 49 height 17
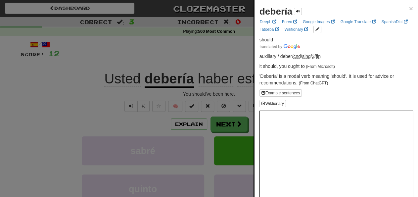
click at [185, 54] on div at bounding box center [209, 98] width 418 height 197
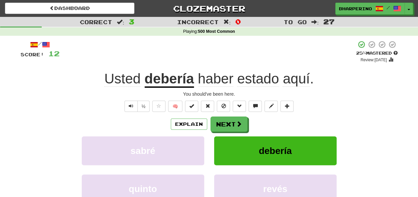
click at [274, 121] on div "Explain Next" at bounding box center [208, 123] width 377 height 15
click at [266, 118] on div "Explain Next" at bounding box center [208, 123] width 377 height 15
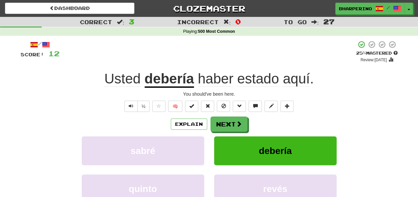
click at [266, 118] on div "Explain Next" at bounding box center [208, 123] width 377 height 15
click at [47, 106] on div "½ 🧠" at bounding box center [208, 105] width 377 height 11
click at [95, 99] on div "/ Score: 12 + 4 25 % Mastered Review: 2025-09-22 Usted debería haber estado aqu…" at bounding box center [208, 143] width 377 height 207
click at [231, 126] on button "Next" at bounding box center [229, 124] width 37 height 15
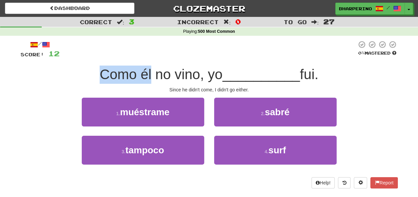
drag, startPoint x: 100, startPoint y: 74, endPoint x: 147, endPoint y: 75, distance: 46.3
click at [147, 75] on span "Como él no vino, yo" at bounding box center [161, 74] width 123 height 16
drag, startPoint x: 97, startPoint y: 74, endPoint x: 131, endPoint y: 74, distance: 33.7
click at [131, 74] on span "Como él no vino, yo" at bounding box center [161, 74] width 123 height 16
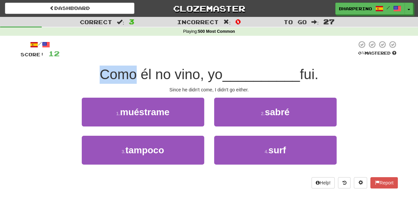
click at [131, 74] on span "Como él no vino, yo" at bounding box center [161, 74] width 123 height 16
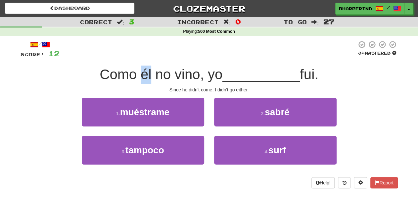
drag, startPoint x: 136, startPoint y: 74, endPoint x: 147, endPoint y: 74, distance: 11.2
click at [147, 74] on span "Como él no vino, yo" at bounding box center [161, 74] width 123 height 16
drag, startPoint x: 151, startPoint y: 75, endPoint x: 163, endPoint y: 76, distance: 12.7
click at [163, 76] on span "Como él no vino, yo" at bounding box center [161, 74] width 123 height 16
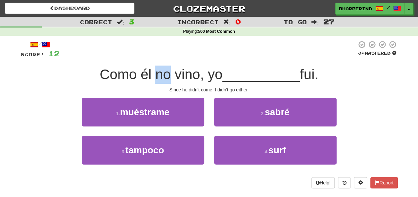
click at [163, 76] on span "Como él no vino, yo" at bounding box center [161, 74] width 123 height 16
drag, startPoint x: 170, startPoint y: 76, endPoint x: 180, endPoint y: 76, distance: 10.6
click at [180, 76] on span "Como él no vino, yo" at bounding box center [161, 74] width 123 height 16
drag, startPoint x: 172, startPoint y: 76, endPoint x: 195, endPoint y: 74, distance: 23.3
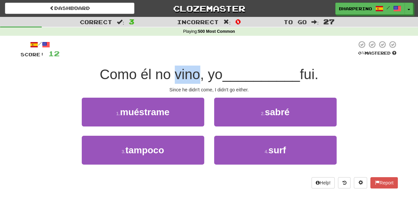
click at [195, 74] on span "Como él no vino, yo" at bounding box center [161, 74] width 123 height 16
drag, startPoint x: 208, startPoint y: 73, endPoint x: 217, endPoint y: 72, distance: 9.0
click at [217, 72] on span "Como él no vino, yo" at bounding box center [161, 74] width 123 height 16
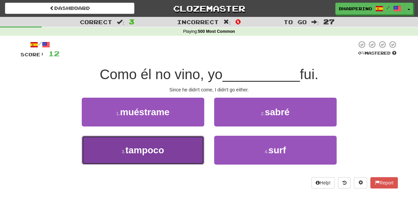
click at [166, 148] on button "3 . tampoco" at bounding box center [143, 150] width 122 height 29
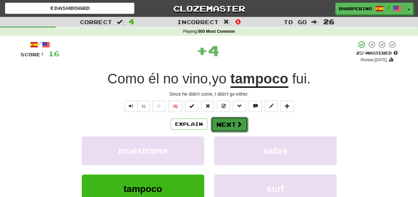
click at [231, 124] on button "Next" at bounding box center [229, 124] width 37 height 15
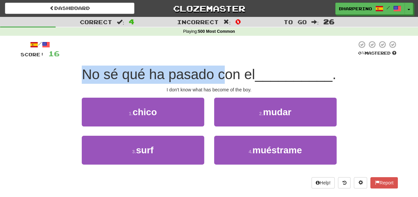
drag, startPoint x: 82, startPoint y: 74, endPoint x: 226, endPoint y: 74, distance: 144.1
click at [226, 74] on span "No sé qué ha pasado con el" at bounding box center [168, 74] width 173 height 16
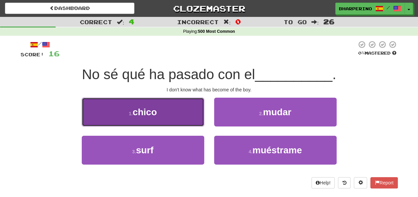
click at [172, 113] on button "1 . chico" at bounding box center [143, 112] width 122 height 29
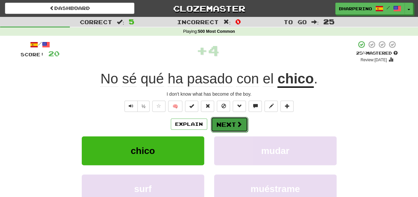
click at [222, 122] on button "Next" at bounding box center [229, 124] width 37 height 15
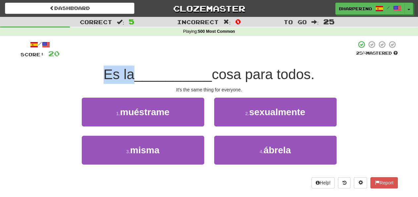
drag, startPoint x: 99, startPoint y: 74, endPoint x: 127, endPoint y: 76, distance: 27.5
click at [127, 76] on div "Es la __________ cosa para todos." at bounding box center [208, 74] width 377 height 18
click at [127, 76] on span "Es la" at bounding box center [118, 74] width 31 height 16
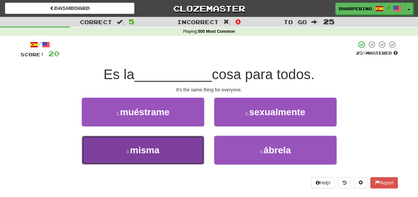
click at [160, 161] on button "3 . misma" at bounding box center [143, 150] width 122 height 29
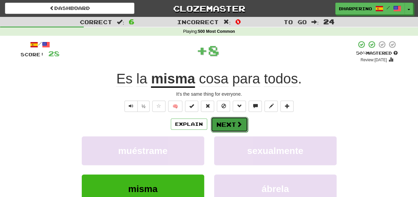
click at [224, 122] on button "Next" at bounding box center [229, 124] width 37 height 15
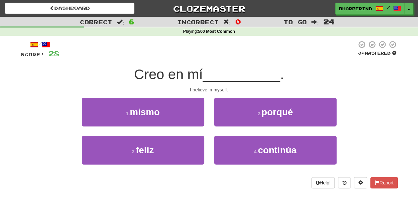
click at [224, 122] on button "2 . porqué" at bounding box center [275, 112] width 122 height 29
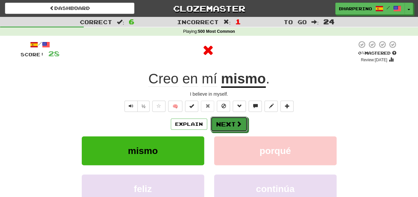
click at [224, 122] on button "Next" at bounding box center [228, 123] width 37 height 15
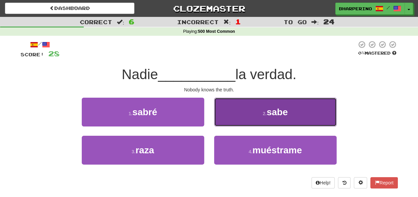
click at [257, 118] on button "2 . sabe" at bounding box center [275, 112] width 122 height 29
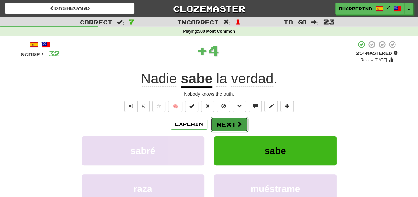
click at [227, 121] on button "Next" at bounding box center [229, 124] width 37 height 15
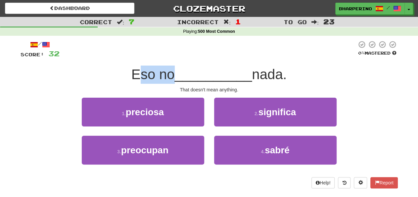
drag, startPoint x: 133, startPoint y: 74, endPoint x: 171, endPoint y: 74, distance: 37.4
click at [171, 74] on span "Eso no" at bounding box center [152, 74] width 43 height 16
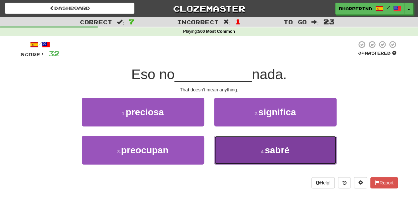
click at [234, 150] on button "4 . sabré" at bounding box center [275, 150] width 122 height 29
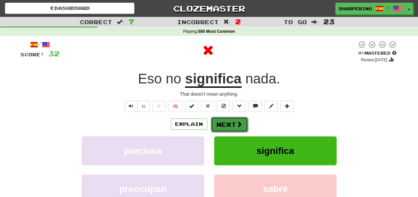
click at [224, 123] on button "Next" at bounding box center [229, 124] width 37 height 15
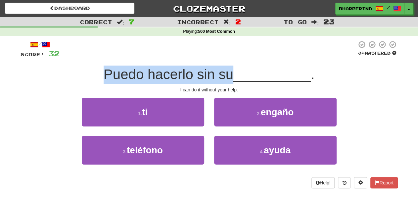
drag, startPoint x: 84, startPoint y: 69, endPoint x: 230, endPoint y: 77, distance: 146.6
click at [230, 77] on div "Puedo hacerlo sin su __________ ." at bounding box center [208, 74] width 377 height 18
click at [230, 77] on span "Puedo hacerlo sin su" at bounding box center [168, 74] width 130 height 16
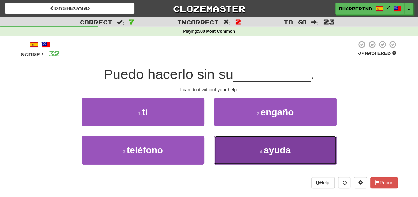
click at [231, 140] on button "4 . ayuda" at bounding box center [275, 150] width 122 height 29
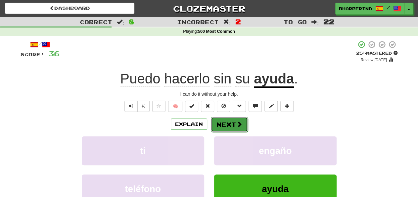
click at [223, 121] on button "Next" at bounding box center [229, 124] width 37 height 15
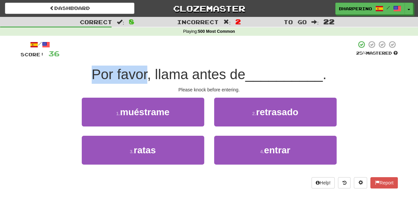
drag, startPoint x: 91, startPoint y: 69, endPoint x: 144, endPoint y: 71, distance: 53.9
click at [144, 71] on span "Por favor, llama antes de" at bounding box center [169, 74] width 154 height 16
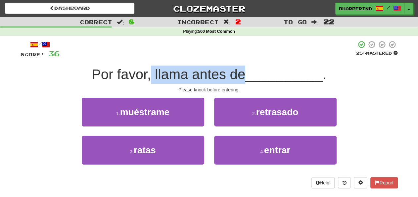
drag, startPoint x: 152, startPoint y: 72, endPoint x: 240, endPoint y: 70, distance: 88.6
click at [240, 70] on span "Por favor, llama antes de" at bounding box center [169, 74] width 154 height 16
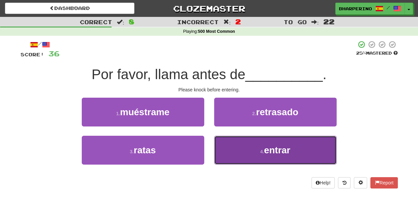
click at [243, 154] on button "4 . entrar" at bounding box center [275, 150] width 122 height 29
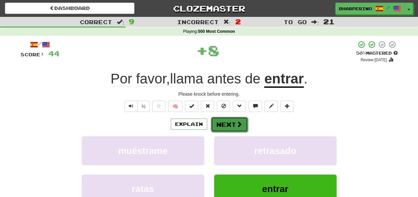
click at [218, 124] on button "Next" at bounding box center [229, 124] width 37 height 15
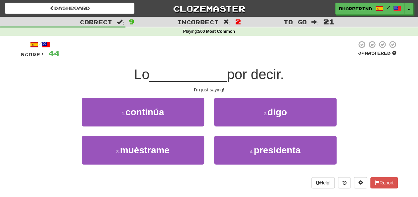
drag, startPoint x: 131, startPoint y: 76, endPoint x: 148, endPoint y: 76, distance: 17.5
click at [148, 76] on span "Lo" at bounding box center [142, 74] width 16 height 16
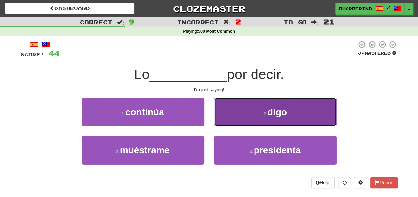
click at [261, 116] on button "2 . digo" at bounding box center [275, 112] width 122 height 29
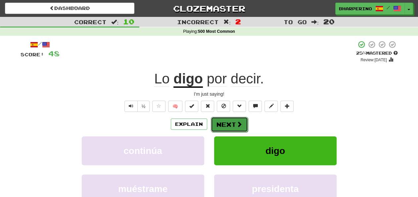
click at [225, 122] on button "Next" at bounding box center [229, 124] width 37 height 15
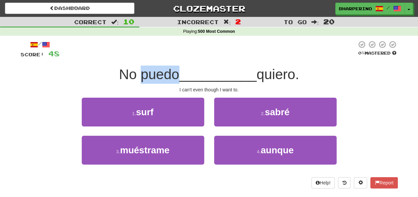
drag, startPoint x: 136, startPoint y: 75, endPoint x: 172, endPoint y: 72, distance: 36.5
click at [172, 72] on span "No puedo" at bounding box center [149, 74] width 60 height 16
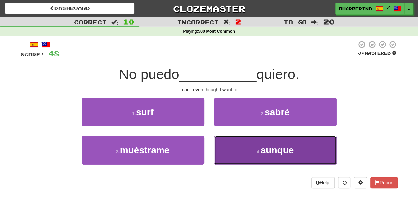
click at [244, 141] on button "4 . aunque" at bounding box center [275, 150] width 122 height 29
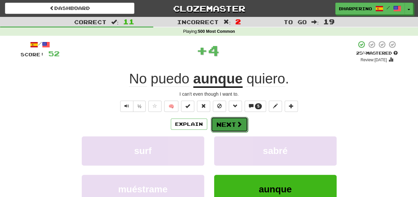
click at [219, 127] on button "Next" at bounding box center [229, 124] width 37 height 15
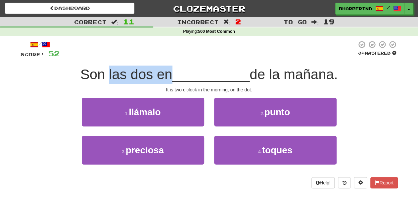
drag, startPoint x: 105, startPoint y: 74, endPoint x: 170, endPoint y: 73, distance: 65.1
click at [170, 73] on span "Son las dos en" at bounding box center [126, 74] width 92 height 16
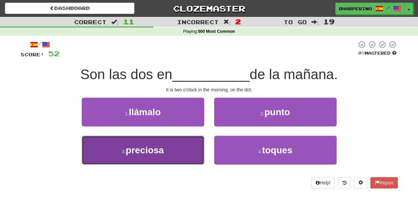
click at [199, 144] on button "3 . preciosa" at bounding box center [143, 150] width 122 height 29
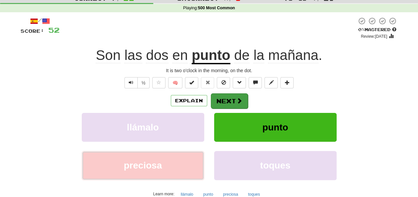
scroll to position [34, 0]
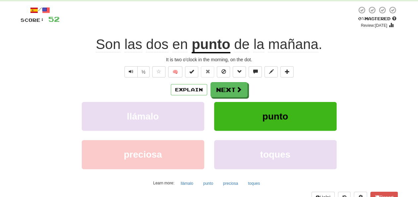
click at [236, 41] on span "de" at bounding box center [242, 44] width 16 height 16
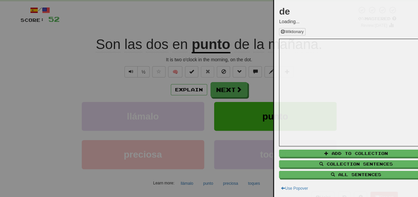
click at [209, 45] on div at bounding box center [209, 98] width 418 height 197
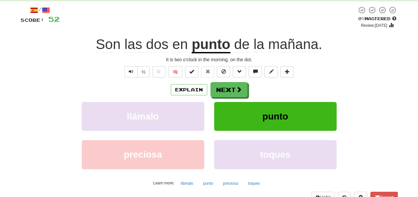
click at [209, 45] on u "punto" at bounding box center [210, 44] width 39 height 17
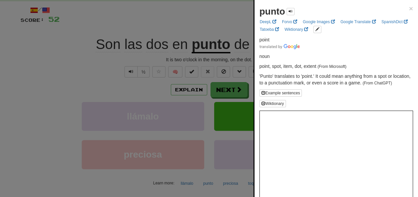
click at [224, 33] on div at bounding box center [209, 98] width 418 height 197
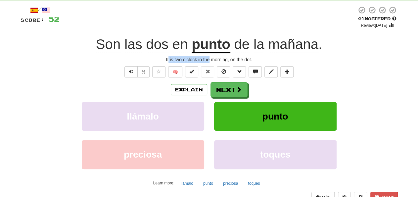
drag, startPoint x: 168, startPoint y: 60, endPoint x: 210, endPoint y: 59, distance: 42.0
click at [210, 59] on div "It is two o'clock in the morning, on the dot." at bounding box center [208, 59] width 377 height 7
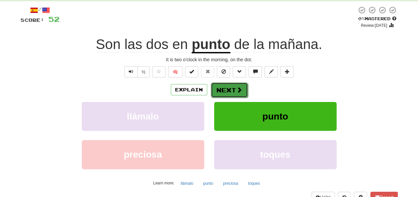
click at [231, 90] on button "Next" at bounding box center [229, 89] width 37 height 15
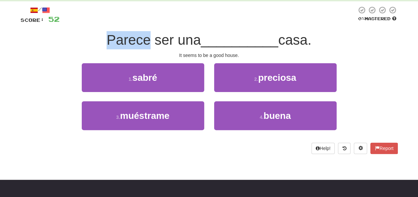
drag, startPoint x: 105, startPoint y: 43, endPoint x: 144, endPoint y: 39, distance: 38.8
click at [144, 39] on span "Parece ser una" at bounding box center [153, 40] width 94 height 16
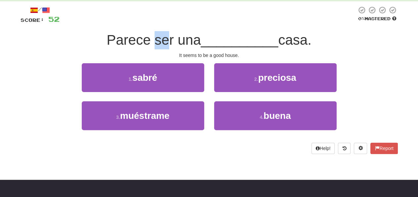
drag, startPoint x: 153, startPoint y: 40, endPoint x: 164, endPoint y: 39, distance: 11.3
click at [164, 39] on span "Parece ser una" at bounding box center [153, 40] width 94 height 16
drag, startPoint x: 168, startPoint y: 38, endPoint x: 176, endPoint y: 36, distance: 8.1
click at [176, 36] on span "Parece ser una" at bounding box center [153, 40] width 94 height 16
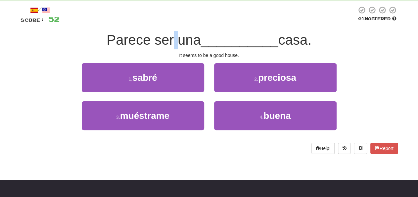
click at [176, 36] on span "Parece ser una" at bounding box center [153, 40] width 94 height 16
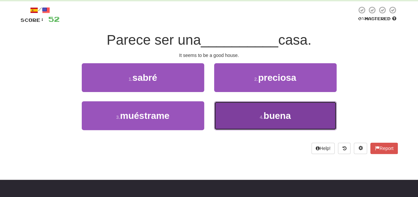
click at [266, 111] on span "buena" at bounding box center [276, 115] width 27 height 10
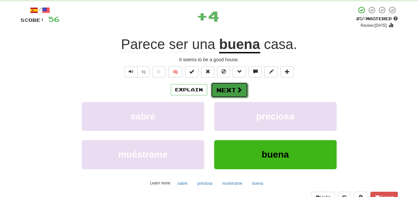
click at [227, 90] on button "Next" at bounding box center [229, 89] width 37 height 15
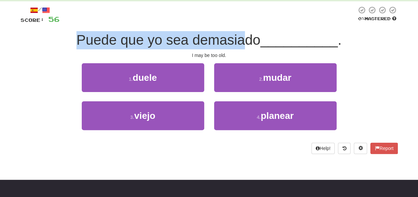
drag, startPoint x: 74, startPoint y: 37, endPoint x: 244, endPoint y: 32, distance: 169.7
click at [244, 32] on div "Puede que yo sea demasiado __________ ." at bounding box center [208, 40] width 377 height 18
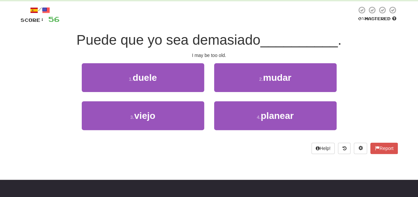
click at [244, 32] on div "Puede que yo sea demasiado __________ ." at bounding box center [208, 40] width 377 height 18
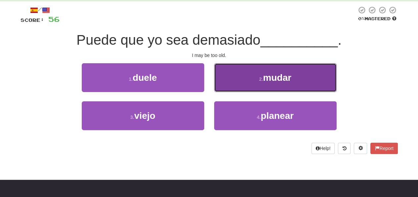
click at [219, 69] on button "2 . mudar" at bounding box center [275, 77] width 122 height 29
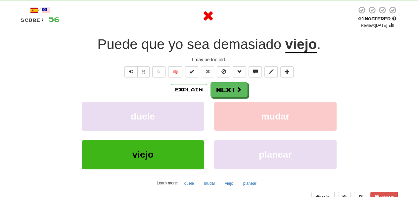
click at [298, 47] on u "viejo" at bounding box center [301, 44] width 32 height 17
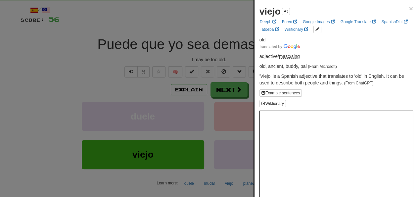
click at [235, 23] on div at bounding box center [209, 98] width 418 height 197
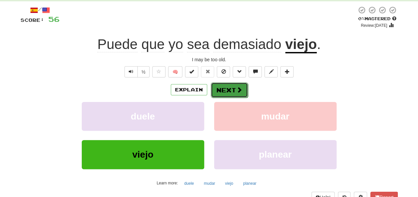
click at [228, 90] on button "Next" at bounding box center [229, 89] width 37 height 15
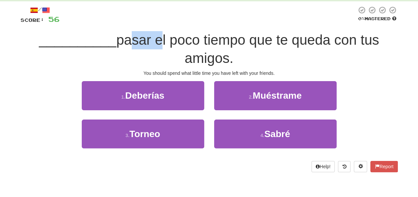
drag, startPoint x: 125, startPoint y: 38, endPoint x: 159, endPoint y: 37, distance: 34.1
click at [159, 37] on span "pasar el poco tiempo que te queda con tus amigos." at bounding box center [247, 49] width 262 height 34
drag, startPoint x: 123, startPoint y: 45, endPoint x: 165, endPoint y: 39, distance: 42.7
click at [165, 39] on span "pasar el poco tiempo que te queda con tus amigos." at bounding box center [247, 49] width 262 height 34
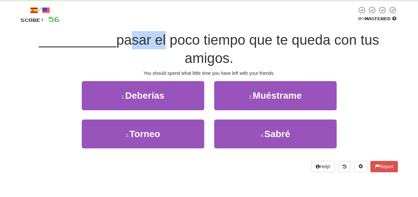
click at [165, 39] on span "pasar el poco tiempo que te queda con tus amigos." at bounding box center [247, 49] width 262 height 34
drag, startPoint x: 128, startPoint y: 39, endPoint x: 161, endPoint y: 38, distance: 33.1
click at [161, 38] on span "pasar el poco tiempo que te queda con tus amigos." at bounding box center [247, 49] width 262 height 34
click at [160, 48] on span "pasar el poco tiempo que te queda con tus amigos." at bounding box center [247, 49] width 262 height 34
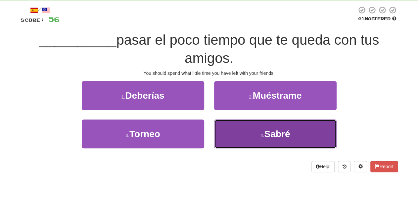
click at [244, 133] on button "4 . Sabré" at bounding box center [275, 133] width 122 height 29
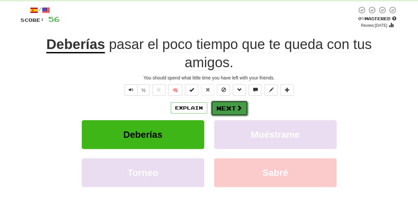
click at [227, 110] on button "Next" at bounding box center [229, 107] width 37 height 15
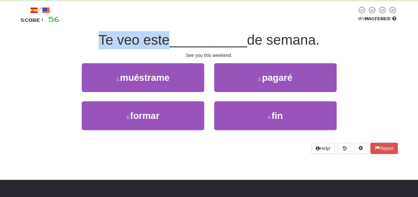
drag, startPoint x: 97, startPoint y: 39, endPoint x: 166, endPoint y: 35, distance: 68.9
click at [166, 35] on span "Te veo este" at bounding box center [134, 40] width 71 height 16
drag, startPoint x: 166, startPoint y: 35, endPoint x: 101, endPoint y: 42, distance: 65.1
click at [101, 42] on span "Te veo este" at bounding box center [134, 40] width 71 height 16
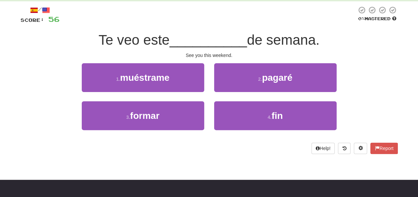
click at [103, 41] on span "Te veo este" at bounding box center [134, 40] width 71 height 16
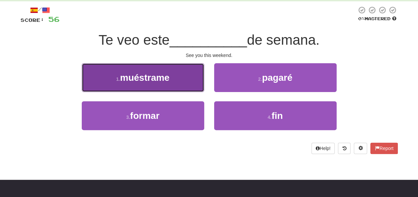
click at [159, 81] on span "muéstrame" at bounding box center [144, 77] width 49 height 10
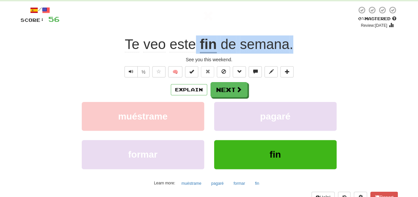
drag, startPoint x: 197, startPoint y: 45, endPoint x: 313, endPoint y: 39, distance: 116.2
click at [313, 39] on div "Te veo este fin de semana ." at bounding box center [208, 44] width 377 height 18
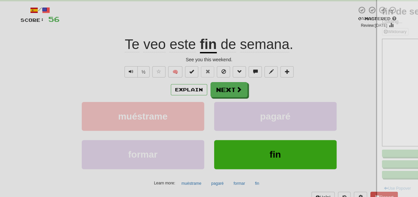
click at [313, 39] on div at bounding box center [209, 98] width 418 height 197
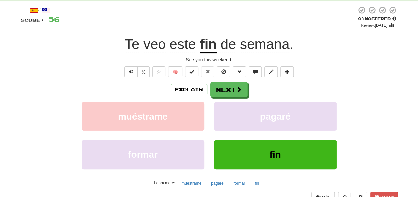
click at [206, 101] on div "Explain Next muéstrame pagaré formar fin Learn more: muéstrame pagaré formar fin" at bounding box center [208, 135] width 377 height 106
click at [225, 88] on button "Next" at bounding box center [229, 89] width 37 height 15
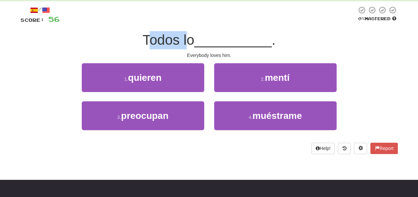
drag, startPoint x: 144, startPoint y: 42, endPoint x: 186, endPoint y: 38, distance: 41.5
click at [186, 38] on span "Todos lo" at bounding box center [168, 40] width 52 height 16
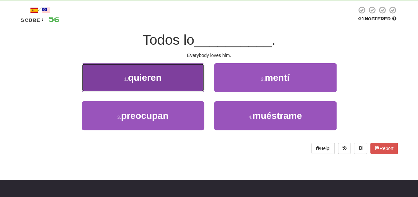
click at [178, 70] on button "1 . quieren" at bounding box center [143, 77] width 122 height 29
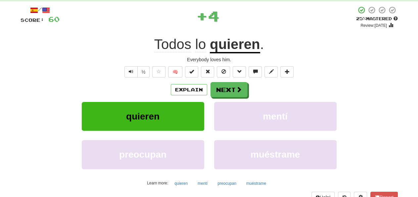
click at [210, 106] on div "mentí" at bounding box center [275, 121] width 132 height 38
click at [218, 88] on button "Next" at bounding box center [229, 89] width 37 height 15
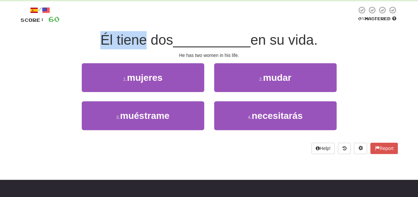
drag, startPoint x: 97, startPoint y: 42, endPoint x: 143, endPoint y: 42, distance: 46.3
click at [143, 42] on span "Él tiene dos" at bounding box center [136, 40] width 72 height 16
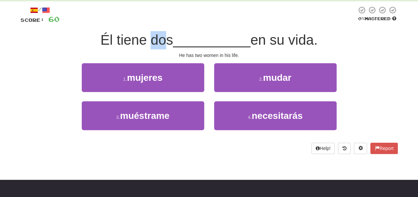
drag, startPoint x: 147, startPoint y: 41, endPoint x: 165, endPoint y: 42, distance: 18.2
click at [165, 42] on span "Él tiene dos" at bounding box center [136, 40] width 72 height 16
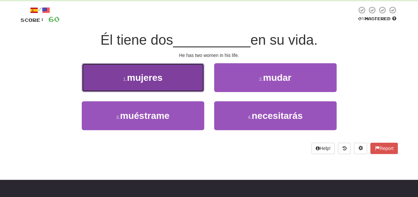
click at [159, 90] on button "1 . mujeres" at bounding box center [143, 77] width 122 height 29
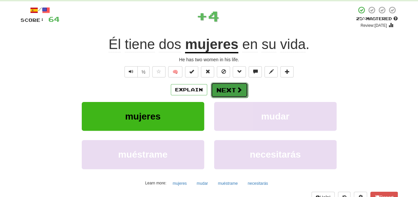
click at [217, 90] on button "Next" at bounding box center [229, 89] width 37 height 15
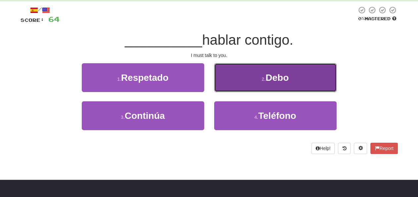
click at [223, 80] on button "2 . Debo" at bounding box center [275, 77] width 122 height 29
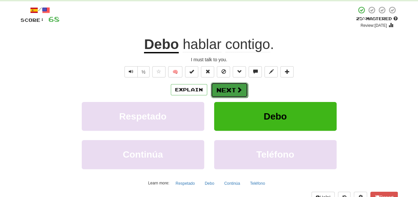
click at [223, 86] on button "Next" at bounding box center [229, 89] width 37 height 15
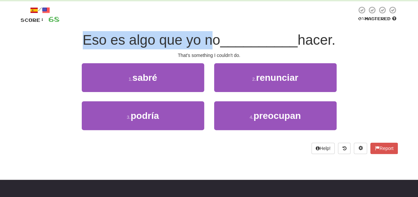
drag, startPoint x: 83, startPoint y: 39, endPoint x: 207, endPoint y: 39, distance: 123.6
click at [207, 39] on span "Eso es algo que yo no" at bounding box center [152, 40] width 138 height 16
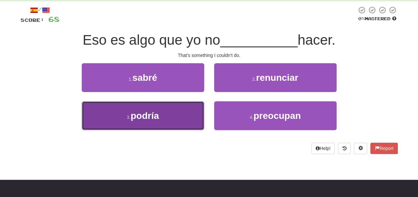
click at [173, 114] on button "3 . podría" at bounding box center [143, 115] width 122 height 29
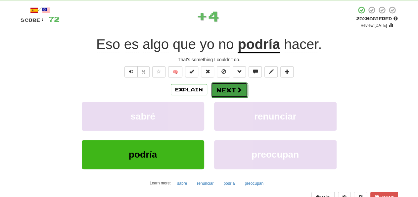
click at [225, 87] on button "Next" at bounding box center [229, 89] width 37 height 15
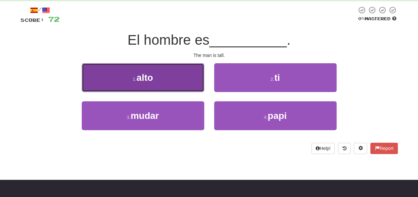
click at [172, 88] on button "1 . alto" at bounding box center [143, 77] width 122 height 29
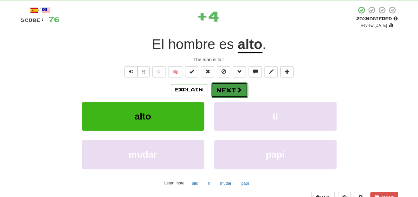
click at [223, 88] on button "Next" at bounding box center [229, 89] width 37 height 15
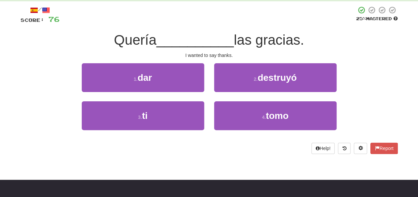
click at [184, 56] on div "I wanted to say thanks." at bounding box center [208, 55] width 377 height 7
drag, startPoint x: 185, startPoint y: 54, endPoint x: 226, endPoint y: 52, distance: 41.4
click at [226, 52] on div "I wanted to say thanks." at bounding box center [208, 55] width 377 height 7
drag, startPoint x: 227, startPoint y: 52, endPoint x: 187, endPoint y: 60, distance: 41.1
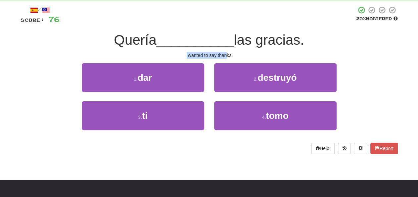
click at [187, 60] on div "/ Score: 76 25 % Mastered Quería __________ las gracias. I wanted to say thanks…" at bounding box center [208, 80] width 377 height 148
drag, startPoint x: 187, startPoint y: 60, endPoint x: 190, endPoint y: 60, distance: 3.4
click at [188, 60] on div "/ Score: 76 25 % Mastered Quería __________ las gracias. I wanted to say thanks…" at bounding box center [208, 80] width 377 height 148
click at [182, 55] on div "I wanted to say thanks." at bounding box center [208, 55] width 377 height 7
drag, startPoint x: 185, startPoint y: 54, endPoint x: 237, endPoint y: 53, distance: 51.6
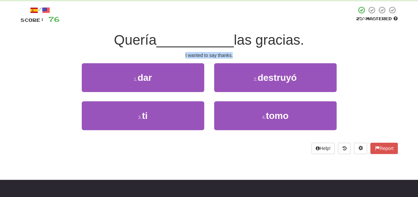
click at [237, 53] on div "I wanted to say thanks." at bounding box center [208, 55] width 377 height 7
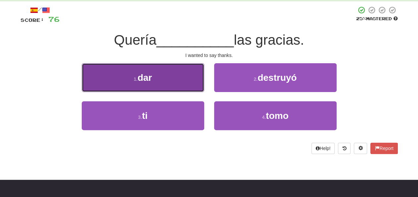
click at [177, 84] on button "1 . dar" at bounding box center [143, 77] width 122 height 29
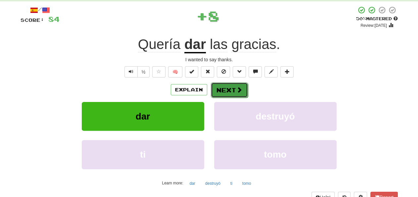
click at [215, 87] on button "Next" at bounding box center [229, 89] width 37 height 15
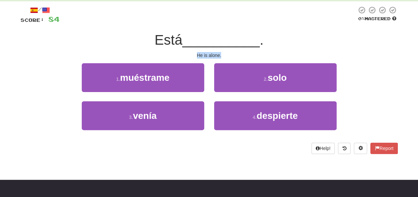
drag, startPoint x: 195, startPoint y: 54, endPoint x: 234, endPoint y: 54, distance: 39.7
click at [234, 54] on div "He is alone." at bounding box center [208, 55] width 377 height 7
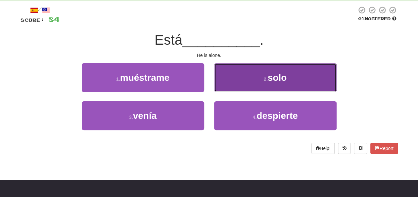
click at [234, 82] on button "2 . solo" at bounding box center [275, 77] width 122 height 29
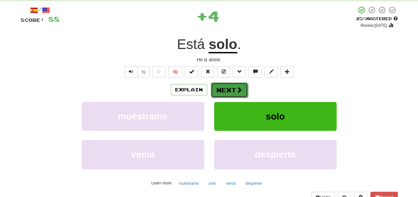
click at [220, 85] on button "Next" at bounding box center [229, 89] width 37 height 15
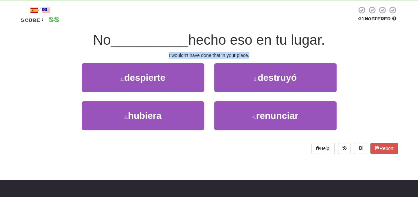
drag, startPoint x: 168, startPoint y: 55, endPoint x: 257, endPoint y: 54, distance: 89.3
click at [257, 54] on div "I wouldn't have done that in your place." at bounding box center [208, 55] width 377 height 7
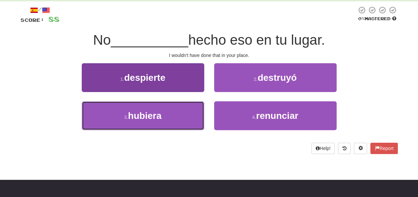
click at [179, 115] on button "3 . hubiera" at bounding box center [143, 115] width 122 height 29
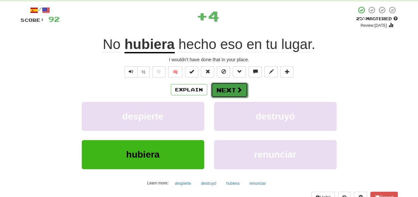
click at [216, 90] on button "Next" at bounding box center [229, 89] width 37 height 15
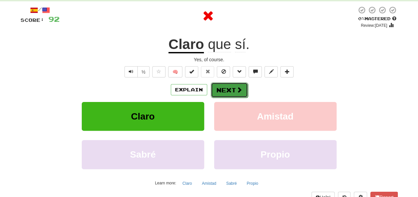
click at [216, 90] on button "Next" at bounding box center [229, 89] width 37 height 15
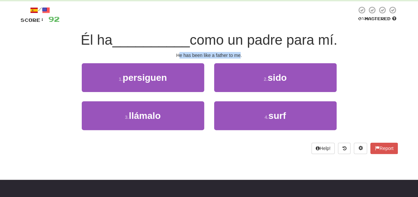
drag, startPoint x: 179, startPoint y: 56, endPoint x: 240, endPoint y: 53, distance: 61.5
click at [240, 53] on div "He has been like a father to me." at bounding box center [208, 55] width 377 height 7
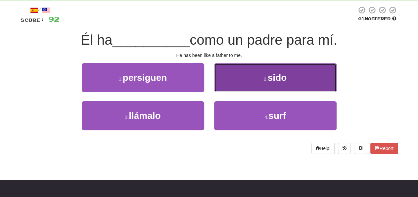
click at [236, 78] on button "2 . sido" at bounding box center [275, 77] width 122 height 29
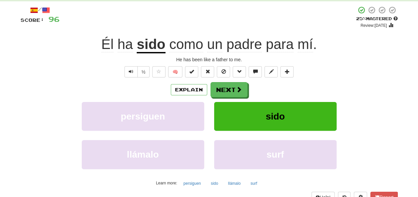
click at [149, 48] on u "sido" at bounding box center [151, 44] width 28 height 17
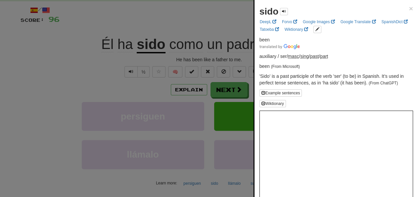
click at [175, 18] on div at bounding box center [209, 98] width 418 height 197
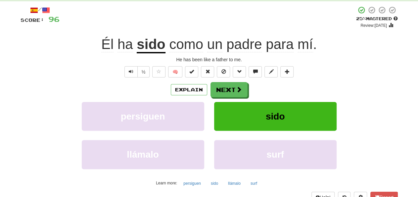
click at [256, 86] on div "Explain Next" at bounding box center [208, 89] width 377 height 15
click at [222, 97] on button "Next" at bounding box center [229, 89] width 37 height 15
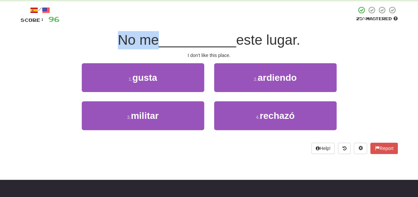
drag, startPoint x: 115, startPoint y: 41, endPoint x: 153, endPoint y: 39, distance: 37.8
click at [153, 39] on span "No me" at bounding box center [138, 40] width 41 height 16
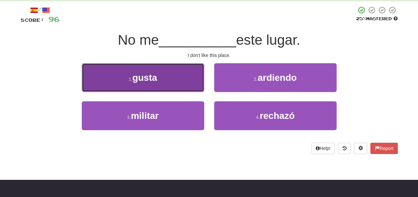
click at [161, 73] on button "1 . gusta" at bounding box center [143, 77] width 122 height 29
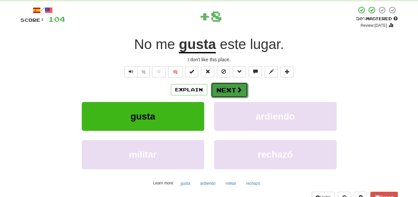
click at [220, 90] on button "Next" at bounding box center [229, 89] width 37 height 15
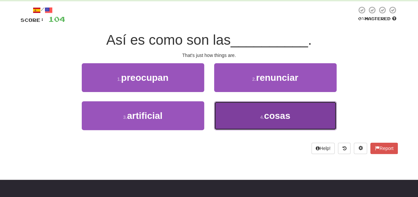
click at [234, 118] on button "4 . cosas" at bounding box center [275, 115] width 122 height 29
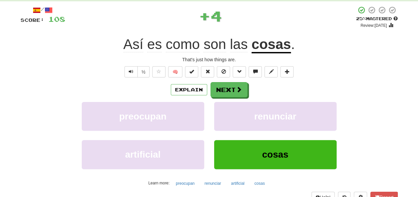
click at [267, 40] on u "cosas" at bounding box center [270, 44] width 39 height 17
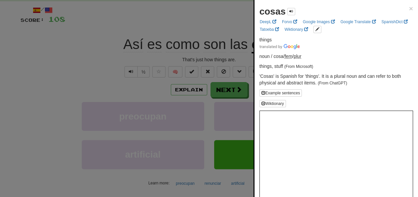
click at [250, 22] on div at bounding box center [209, 98] width 418 height 197
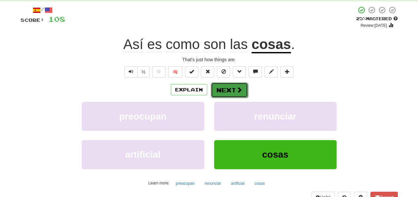
click at [229, 92] on button "Next" at bounding box center [229, 89] width 37 height 15
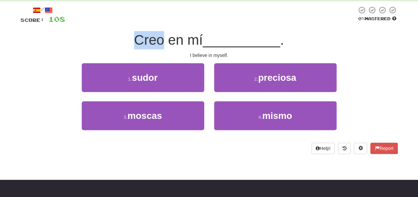
drag, startPoint x: 137, startPoint y: 38, endPoint x: 162, endPoint y: 42, distance: 26.1
click at [162, 42] on span "Creo en mí" at bounding box center [168, 40] width 69 height 16
drag, startPoint x: 162, startPoint y: 40, endPoint x: 135, endPoint y: 42, distance: 27.2
click at [135, 42] on span "Creo en mí" at bounding box center [168, 40] width 69 height 16
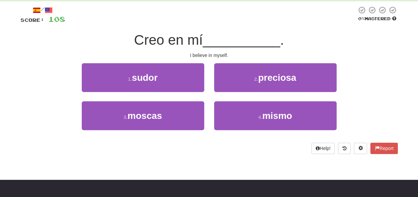
click at [135, 42] on span "Creo en mí" at bounding box center [168, 40] width 69 height 16
drag, startPoint x: 133, startPoint y: 41, endPoint x: 160, endPoint y: 39, distance: 27.1
click at [160, 39] on span "Creo en mí" at bounding box center [168, 40] width 69 height 16
drag, startPoint x: 167, startPoint y: 39, endPoint x: 181, endPoint y: 39, distance: 14.5
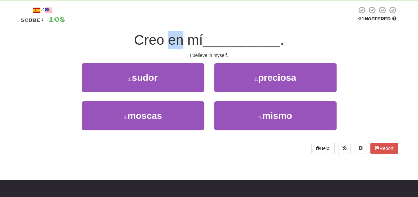
click at [181, 39] on span "Creo en mí" at bounding box center [168, 40] width 69 height 16
drag, startPoint x: 185, startPoint y: 38, endPoint x: 200, endPoint y: 34, distance: 15.2
click at [200, 34] on span "Creo en mí" at bounding box center [168, 40] width 69 height 16
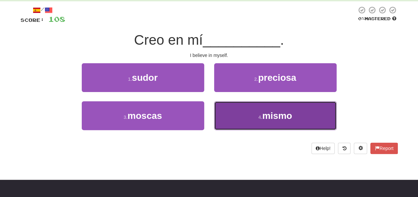
click at [238, 108] on button "4 . mismo" at bounding box center [275, 115] width 122 height 29
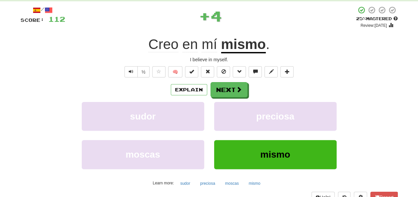
click at [210, 111] on div "preciosa" at bounding box center [275, 121] width 132 height 38
click at [219, 93] on button "Next" at bounding box center [229, 89] width 37 height 15
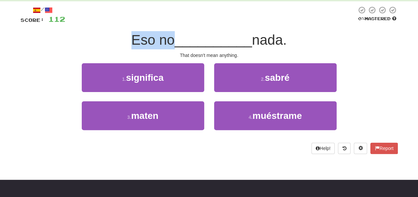
drag, startPoint x: 131, startPoint y: 43, endPoint x: 170, endPoint y: 42, distance: 39.0
click at [170, 42] on span "Eso no" at bounding box center [152, 40] width 43 height 16
click at [169, 42] on span "Eso no" at bounding box center [152, 40] width 43 height 16
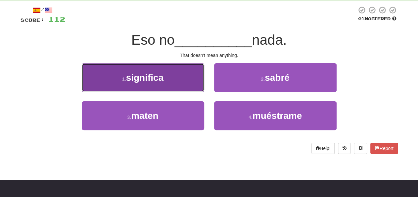
click at [172, 80] on button "1 . significa" at bounding box center [143, 77] width 122 height 29
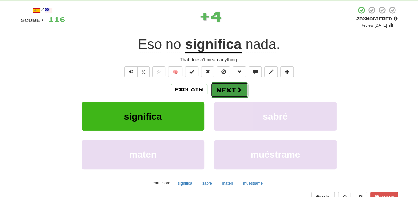
click at [217, 95] on button "Next" at bounding box center [229, 89] width 37 height 15
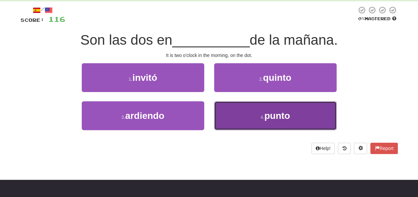
click at [232, 112] on button "4 . punto" at bounding box center [275, 115] width 122 height 29
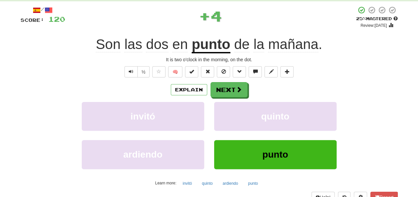
click at [285, 44] on span "mañana" at bounding box center [293, 44] width 50 height 16
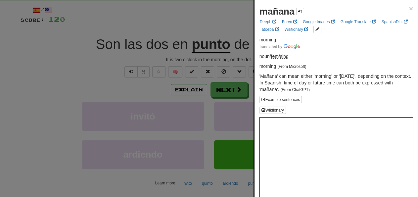
click at [233, 26] on div at bounding box center [209, 98] width 418 height 197
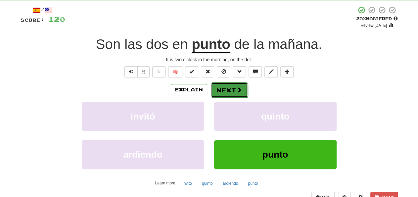
click at [238, 93] on button "Next" at bounding box center [229, 89] width 37 height 15
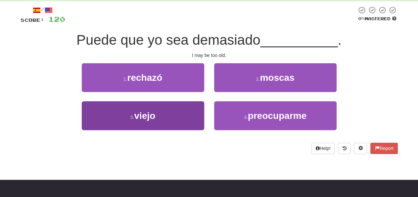
click at [198, 103] on div "1 . rechazó 2 . moscas 3 . viejo 4 . preocuparme" at bounding box center [209, 101] width 387 height 76
click at [200, 106] on button "3 . viejo" at bounding box center [143, 115] width 122 height 29
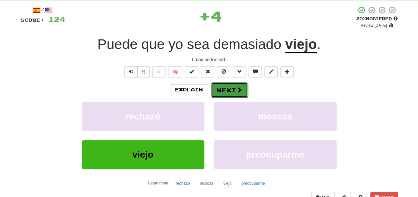
click at [224, 85] on button "Next" at bounding box center [229, 89] width 37 height 15
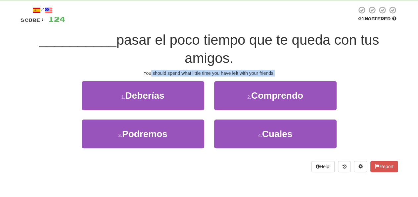
drag, startPoint x: 150, startPoint y: 73, endPoint x: 277, endPoint y: 74, distance: 127.6
click at [277, 74] on div "You should spend what little time you have left with your friends." at bounding box center [208, 73] width 377 height 7
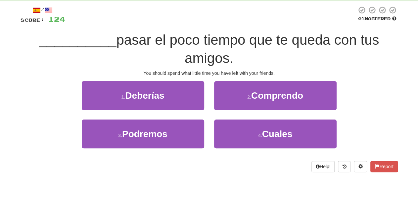
click at [277, 74] on div "You should spend what little time you have left with your friends." at bounding box center [208, 73] width 377 height 7
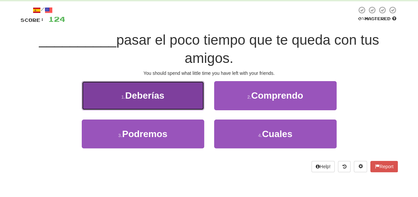
click at [180, 92] on button "1 . Deberías" at bounding box center [143, 95] width 122 height 29
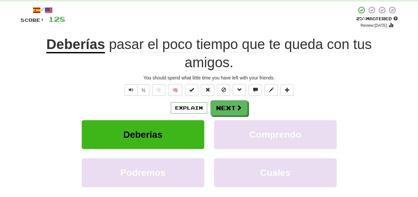
click at [78, 41] on u "Deberías" at bounding box center [75, 44] width 59 height 17
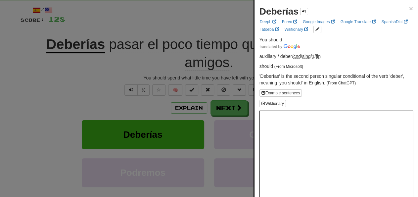
click at [72, 70] on div at bounding box center [209, 98] width 418 height 197
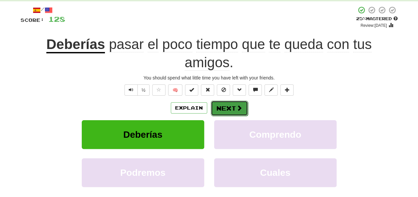
click at [232, 111] on button "Next" at bounding box center [229, 107] width 37 height 15
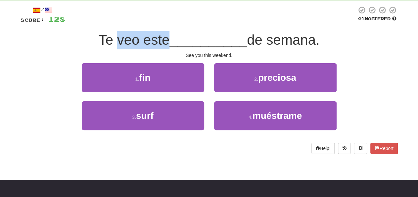
drag, startPoint x: 115, startPoint y: 36, endPoint x: 165, endPoint y: 36, distance: 50.2
click at [165, 36] on span "Te veo este" at bounding box center [134, 40] width 71 height 16
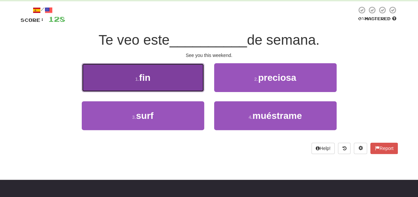
click at [163, 86] on button "1 . fin" at bounding box center [143, 77] width 122 height 29
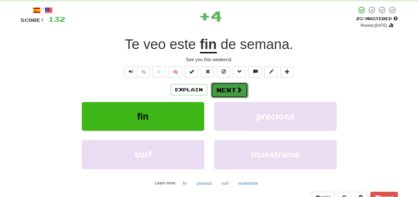
click at [240, 93] on button "Next" at bounding box center [229, 89] width 37 height 15
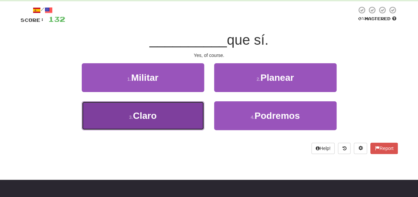
click at [174, 122] on button "3 . Claro" at bounding box center [143, 115] width 122 height 29
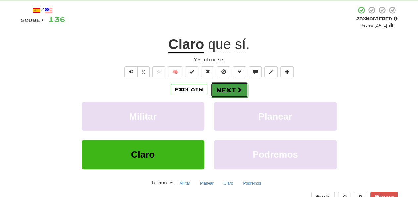
click at [223, 90] on button "Next" at bounding box center [229, 89] width 37 height 15
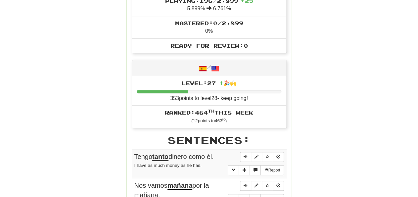
scroll to position [0, 0]
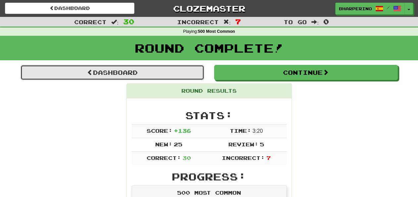
click at [83, 73] on link "Dashboard" at bounding box center [111, 72] width 183 height 15
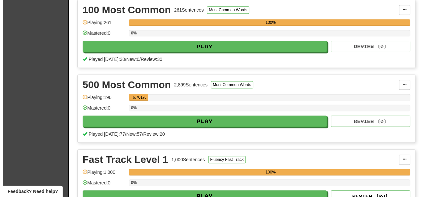
scroll to position [172, 0]
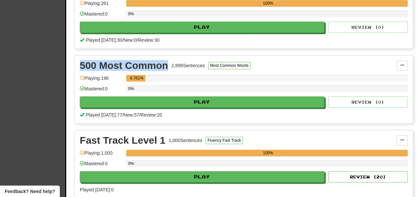
drag, startPoint x: 81, startPoint y: 63, endPoint x: 167, endPoint y: 64, distance: 86.6
click at [167, 64] on div "500 Most Common" at bounding box center [124, 65] width 88 height 10
drag, startPoint x: 168, startPoint y: 63, endPoint x: 74, endPoint y: 66, distance: 93.9
click at [74, 66] on div "Clozemaster Dashboard Collections Cloze-Reading Dark Mode On Off Dashboard Coll…" at bounding box center [209, 32] width 408 height 408
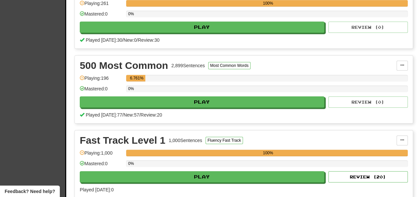
click at [74, 66] on div "Clozemaster Dashboard Collections Cloze-Reading Dark Mode On Off Dashboard Coll…" at bounding box center [209, 32] width 408 height 408
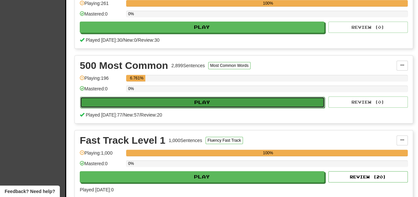
click at [116, 101] on button "Play" at bounding box center [202, 102] width 244 height 11
select select "**"
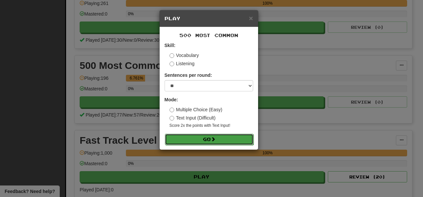
click at [197, 140] on button "Go" at bounding box center [209, 139] width 89 height 11
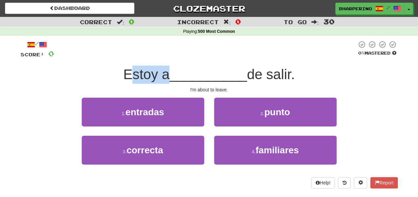
drag, startPoint x: 125, startPoint y: 76, endPoint x: 166, endPoint y: 76, distance: 41.0
click at [166, 76] on span "Estoy a" at bounding box center [146, 74] width 46 height 16
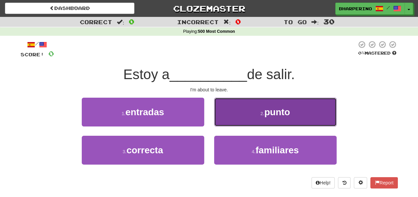
click at [233, 112] on button "2 . punto" at bounding box center [275, 112] width 122 height 29
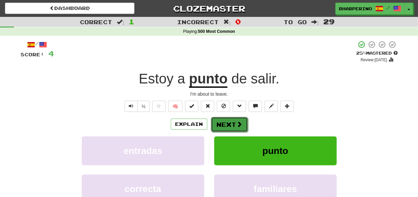
click at [227, 123] on button "Next" at bounding box center [229, 124] width 37 height 15
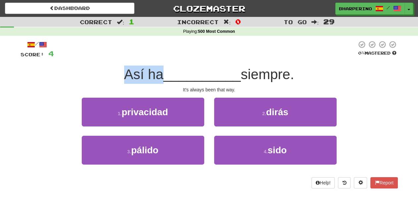
drag, startPoint x: 124, startPoint y: 77, endPoint x: 160, endPoint y: 77, distance: 36.0
click at [160, 77] on span "Así ha" at bounding box center [143, 74] width 39 height 16
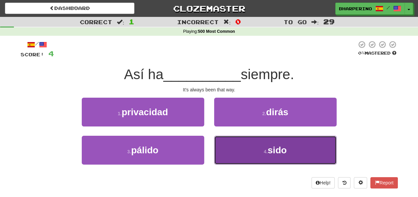
click at [286, 153] on span "sido" at bounding box center [276, 150] width 19 height 10
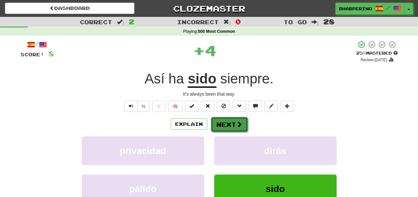
click at [233, 123] on button "Next" at bounding box center [229, 124] width 37 height 15
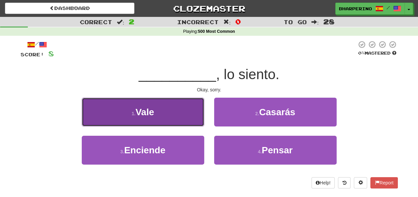
click at [166, 115] on button "1 . Vale" at bounding box center [143, 112] width 122 height 29
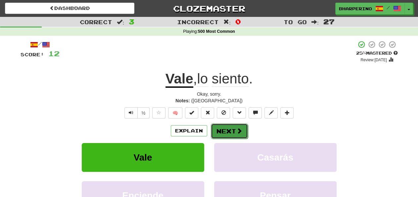
click at [218, 132] on button "Next" at bounding box center [229, 130] width 37 height 15
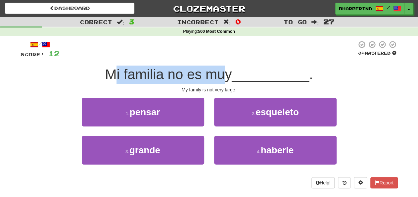
drag, startPoint x: 115, startPoint y: 77, endPoint x: 226, endPoint y: 64, distance: 111.8
click at [226, 64] on div "/ Score: 12 0 % Mastered Mi familia no es muy __________ . My family is not ver…" at bounding box center [208, 114] width 377 height 148
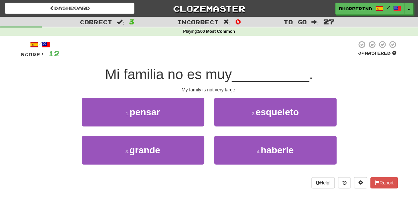
click at [225, 65] on div "/ Score: 12 0 % Mastered Mi familia no es muy __________ . My family is not ver…" at bounding box center [208, 114] width 377 height 148
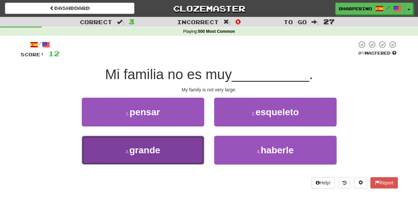
click at [179, 153] on button "3 . grande" at bounding box center [143, 150] width 122 height 29
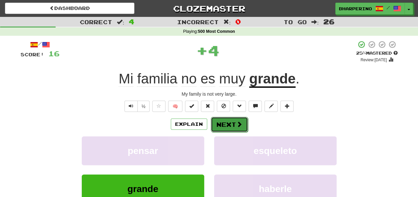
click at [217, 125] on button "Next" at bounding box center [229, 124] width 37 height 15
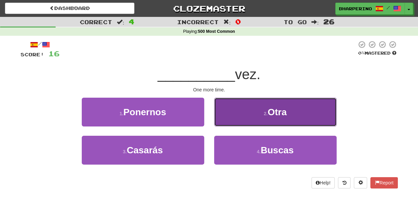
click at [220, 119] on button "2 . Otra" at bounding box center [275, 112] width 122 height 29
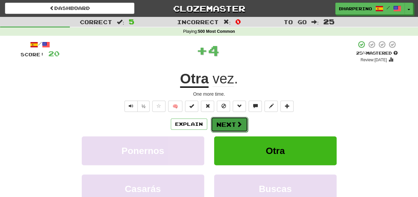
click at [219, 124] on button "Next" at bounding box center [229, 124] width 37 height 15
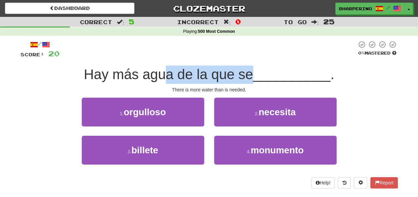
drag, startPoint x: 165, startPoint y: 76, endPoint x: 251, endPoint y: 73, distance: 86.0
click at [251, 73] on span "Hay más agua de la que se" at bounding box center [168, 74] width 169 height 16
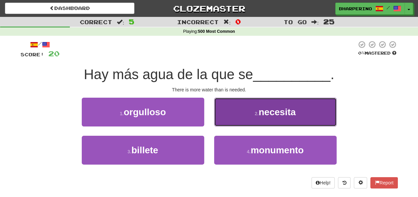
click at [249, 116] on button "2 . necesita" at bounding box center [275, 112] width 122 height 29
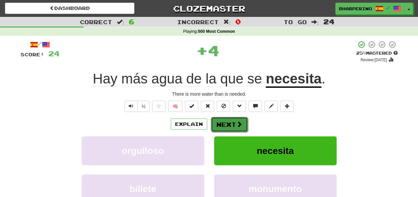
click at [228, 123] on button "Next" at bounding box center [229, 124] width 37 height 15
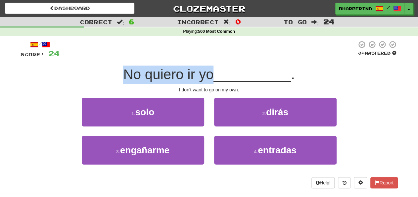
drag, startPoint x: 120, startPoint y: 77, endPoint x: 208, endPoint y: 75, distance: 88.3
click at [208, 75] on div "No quiero ir yo __________ ." at bounding box center [208, 74] width 377 height 18
click at [208, 75] on span "No quiero ir yo" at bounding box center [168, 74] width 90 height 16
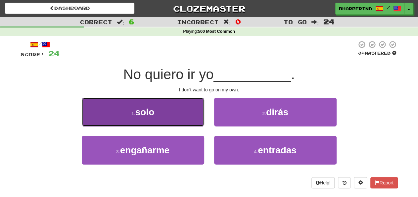
click at [186, 119] on button "1 . solo" at bounding box center [143, 112] width 122 height 29
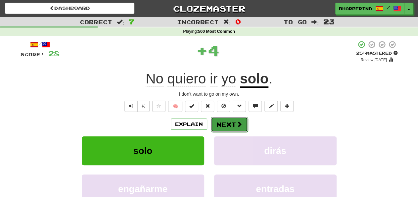
click at [214, 123] on button "Next" at bounding box center [229, 124] width 37 height 15
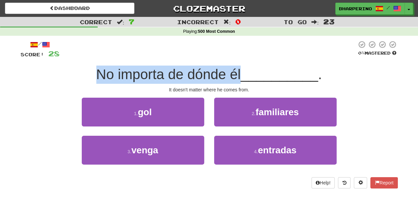
drag, startPoint x: 98, startPoint y: 76, endPoint x: 239, endPoint y: 76, distance: 141.2
click at [239, 76] on span "No importa de dónde él" at bounding box center [168, 74] width 144 height 16
drag, startPoint x: 117, startPoint y: 76, endPoint x: 233, endPoint y: 72, distance: 116.1
click at [233, 72] on span "No importa de dónde él" at bounding box center [168, 74] width 144 height 16
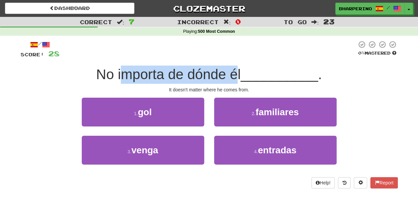
click at [233, 72] on span "No importa de dónde él" at bounding box center [168, 74] width 144 height 16
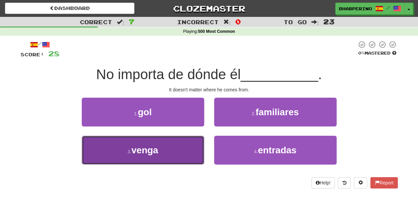
click at [189, 158] on button "3 . venga" at bounding box center [143, 150] width 122 height 29
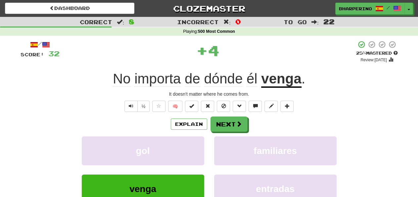
click at [278, 82] on u "venga" at bounding box center [281, 79] width 40 height 17
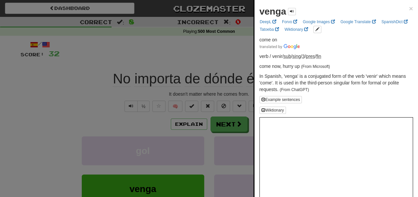
click at [223, 49] on div at bounding box center [209, 98] width 418 height 197
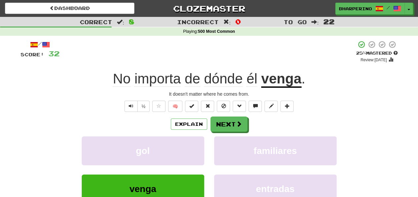
click at [242, 131] on div "Explain Next gol familiares venga entradas Learn more: gol familiares venga ent…" at bounding box center [208, 169] width 377 height 106
click at [239, 127] on span at bounding box center [239, 124] width 6 height 6
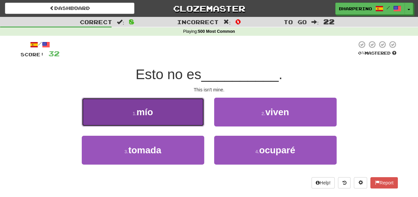
click at [161, 116] on button "1 . mío" at bounding box center [143, 112] width 122 height 29
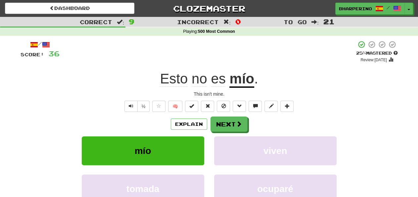
click at [211, 136] on div "Explain Next mío [PERSON_NAME] ocuparé Learn more: mío [PERSON_NAME] ocuparé" at bounding box center [208, 169] width 377 height 106
click at [219, 121] on button "Next" at bounding box center [229, 124] width 37 height 15
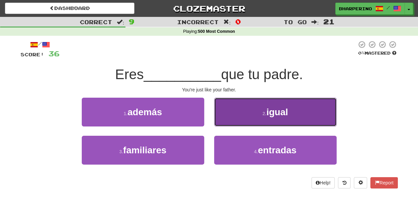
click at [256, 115] on button "2 . igual" at bounding box center [275, 112] width 122 height 29
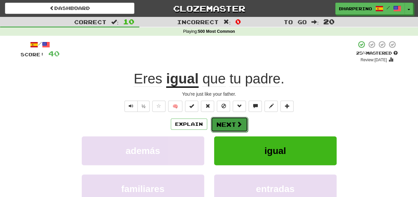
click at [222, 124] on button "Next" at bounding box center [229, 124] width 37 height 15
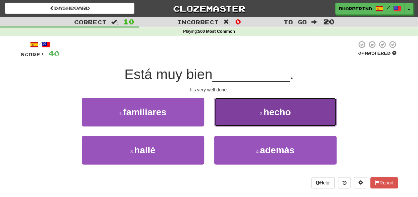
click at [220, 109] on button "2 . hecho" at bounding box center [275, 112] width 122 height 29
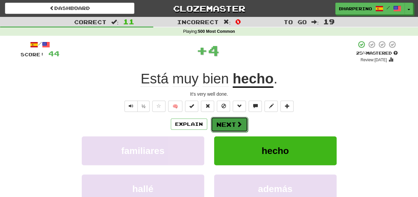
click at [215, 123] on button "Next" at bounding box center [229, 124] width 37 height 15
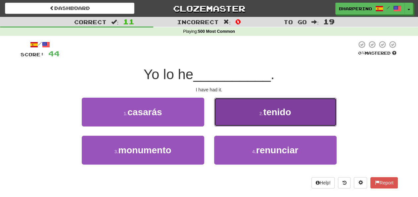
click at [233, 116] on button "2 . tenido" at bounding box center [275, 112] width 122 height 29
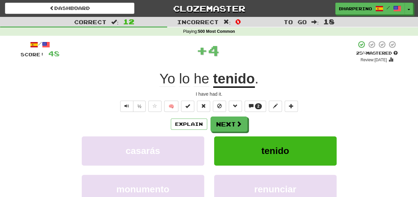
click at [231, 79] on u "tenido" at bounding box center [234, 79] width 42 height 17
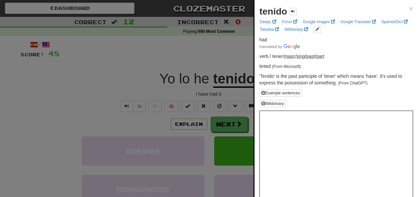
click at [225, 47] on div at bounding box center [209, 98] width 418 height 197
